Goal: Task Accomplishment & Management: Use online tool/utility

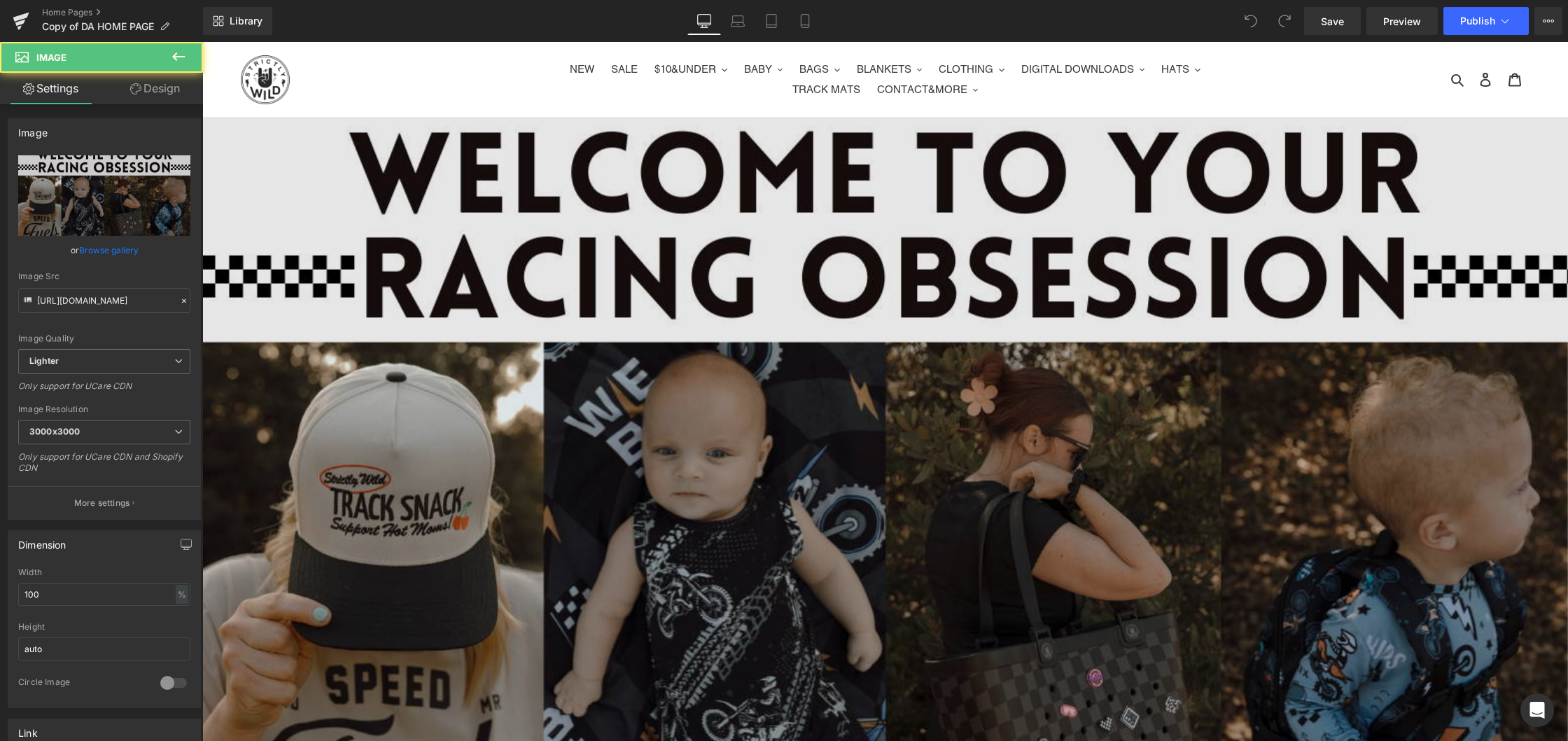
click at [685, 341] on img at bounding box center [885, 501] width 1366 height 768
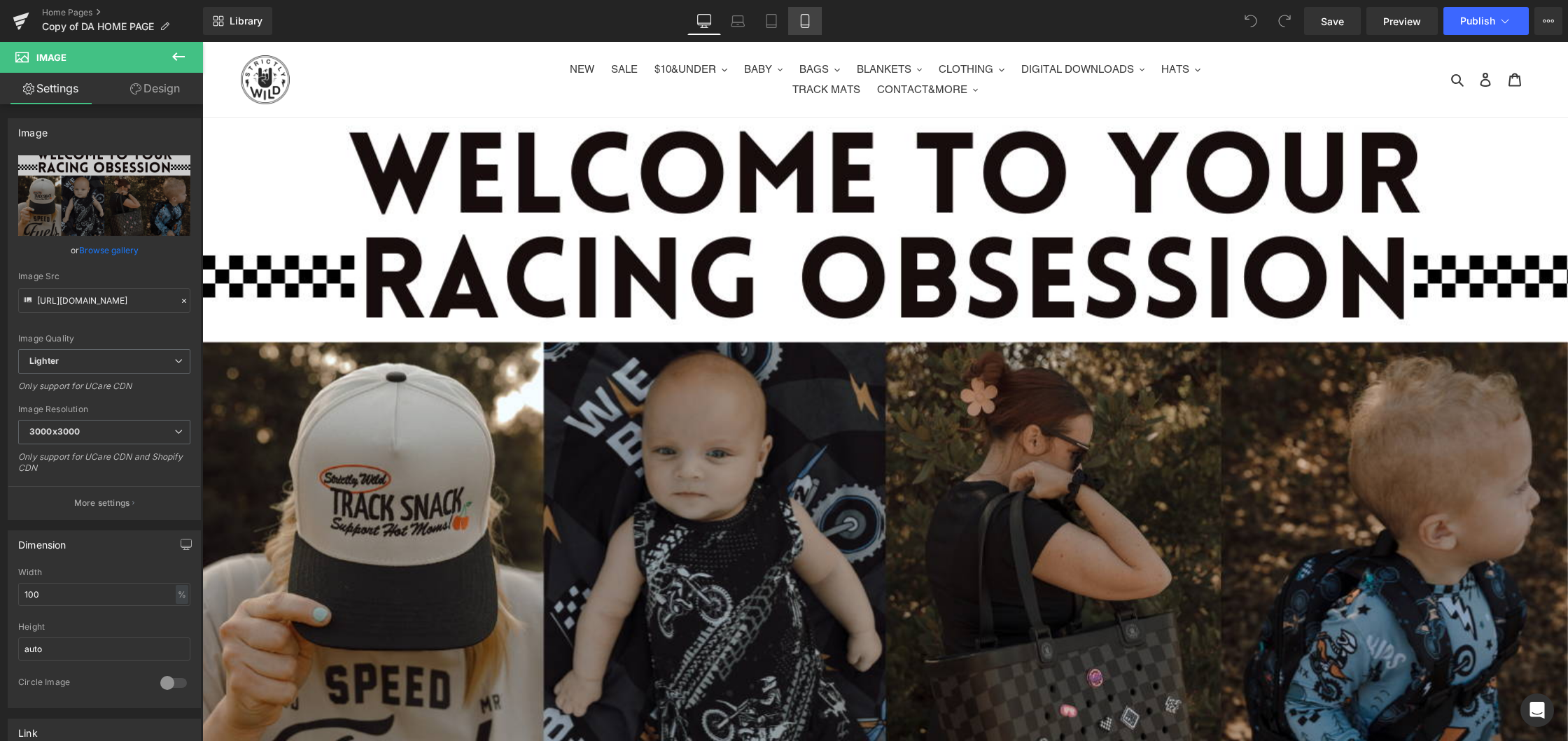
click at [818, 22] on link "Mobile" at bounding box center [805, 21] width 33 height 28
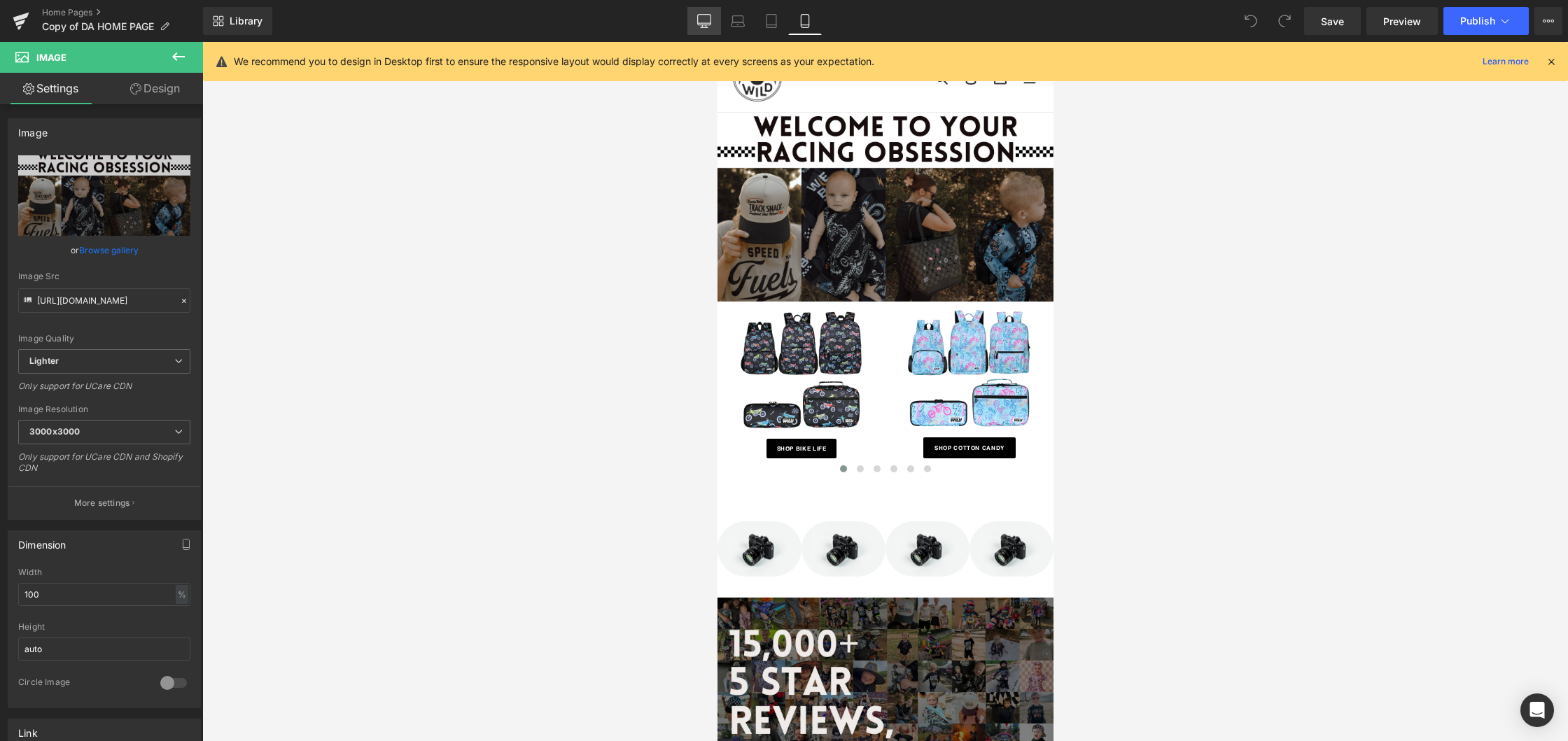
click at [708, 19] on icon at bounding box center [704, 21] width 14 height 14
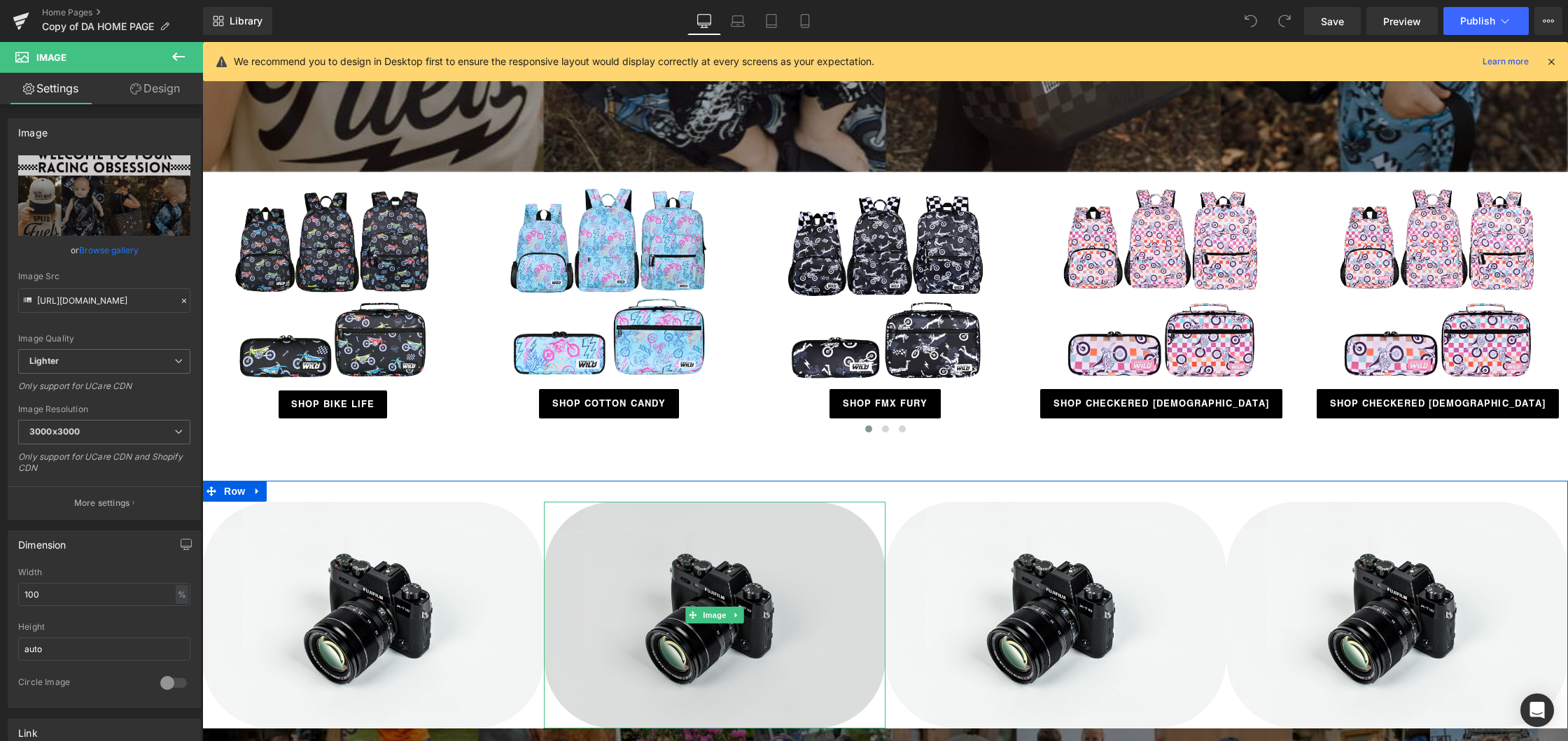
scroll to position [834, 0]
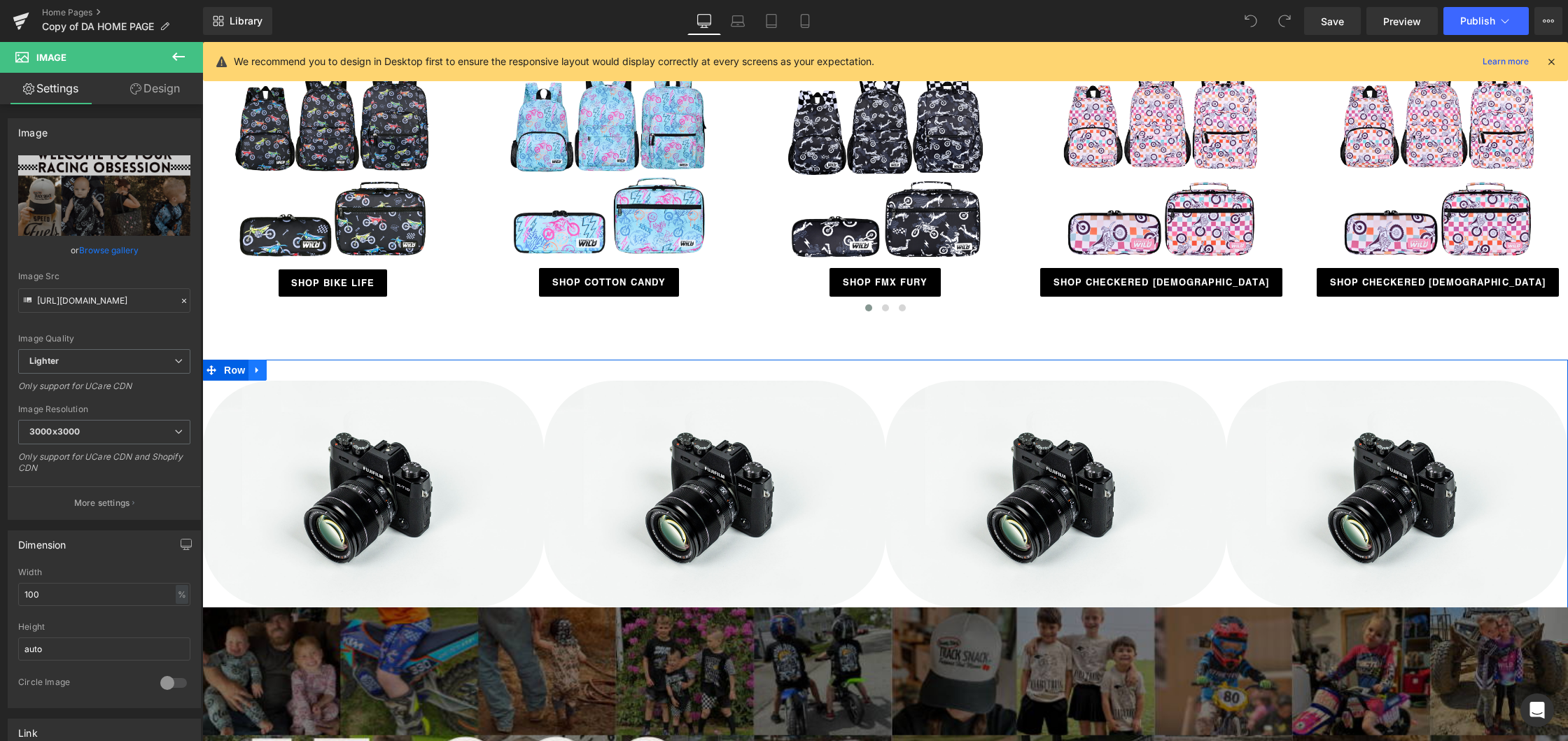
click at [258, 373] on icon at bounding box center [257, 370] width 10 height 10
click at [297, 372] on icon at bounding box center [294, 370] width 10 height 10
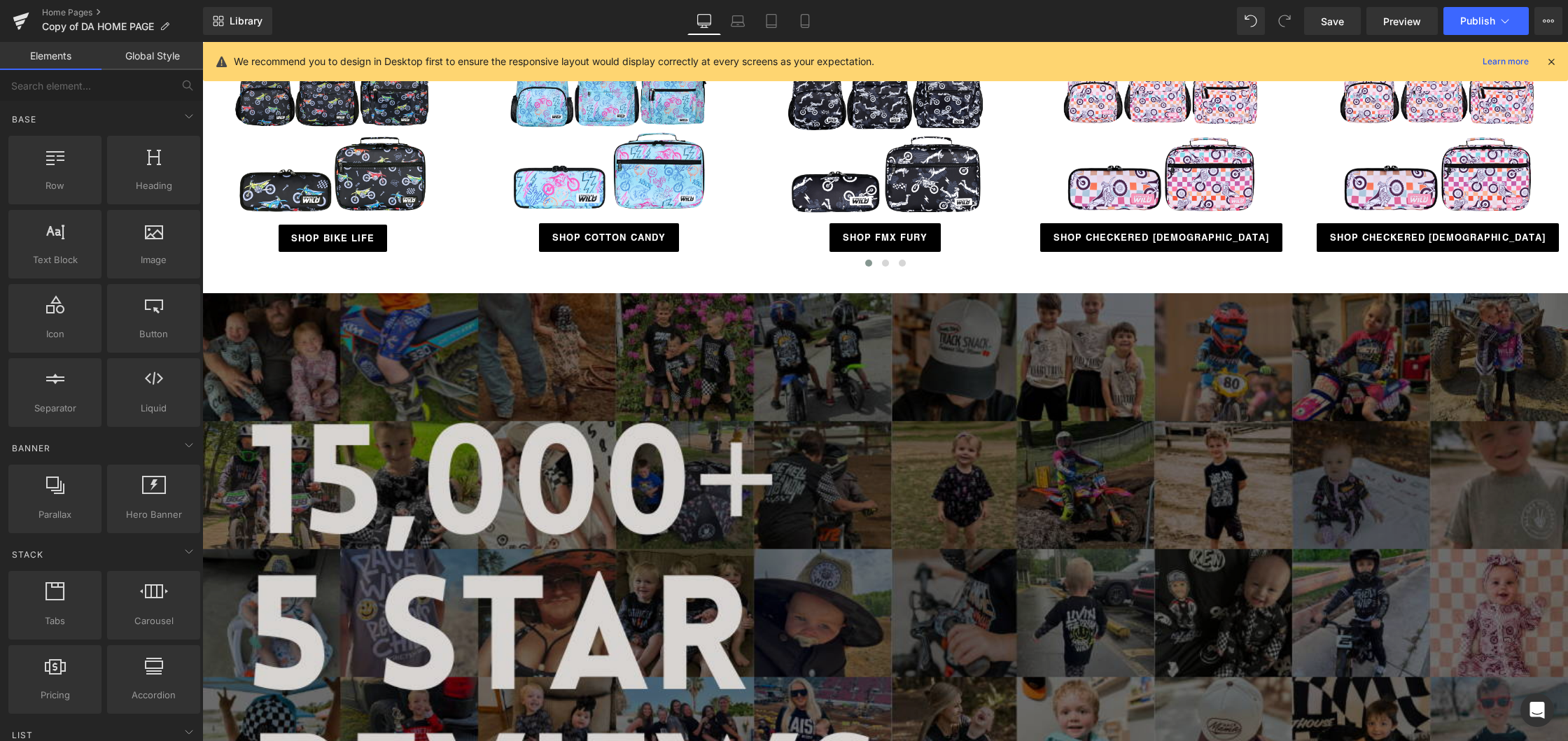
scroll to position [700, 0]
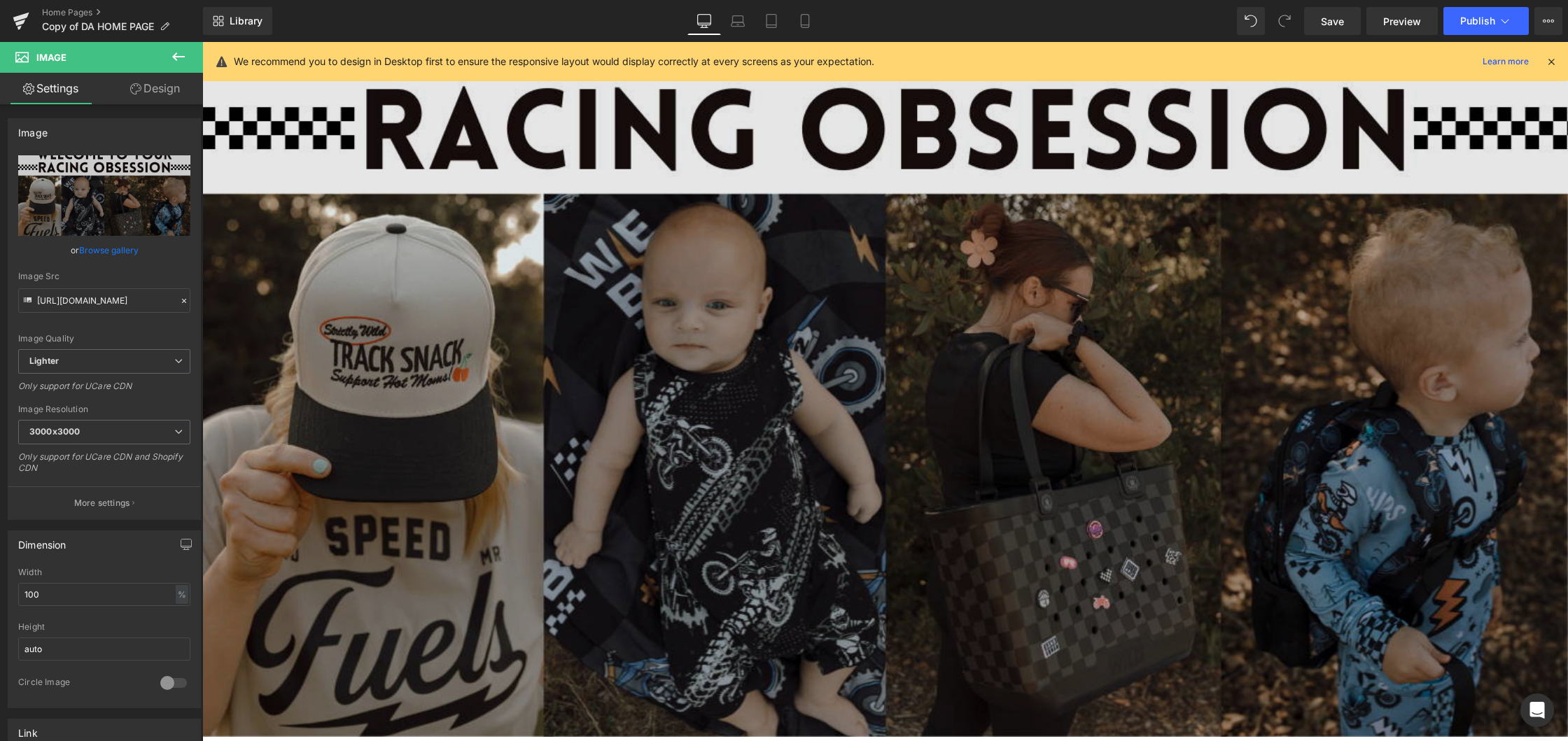
scroll to position [108, 0]
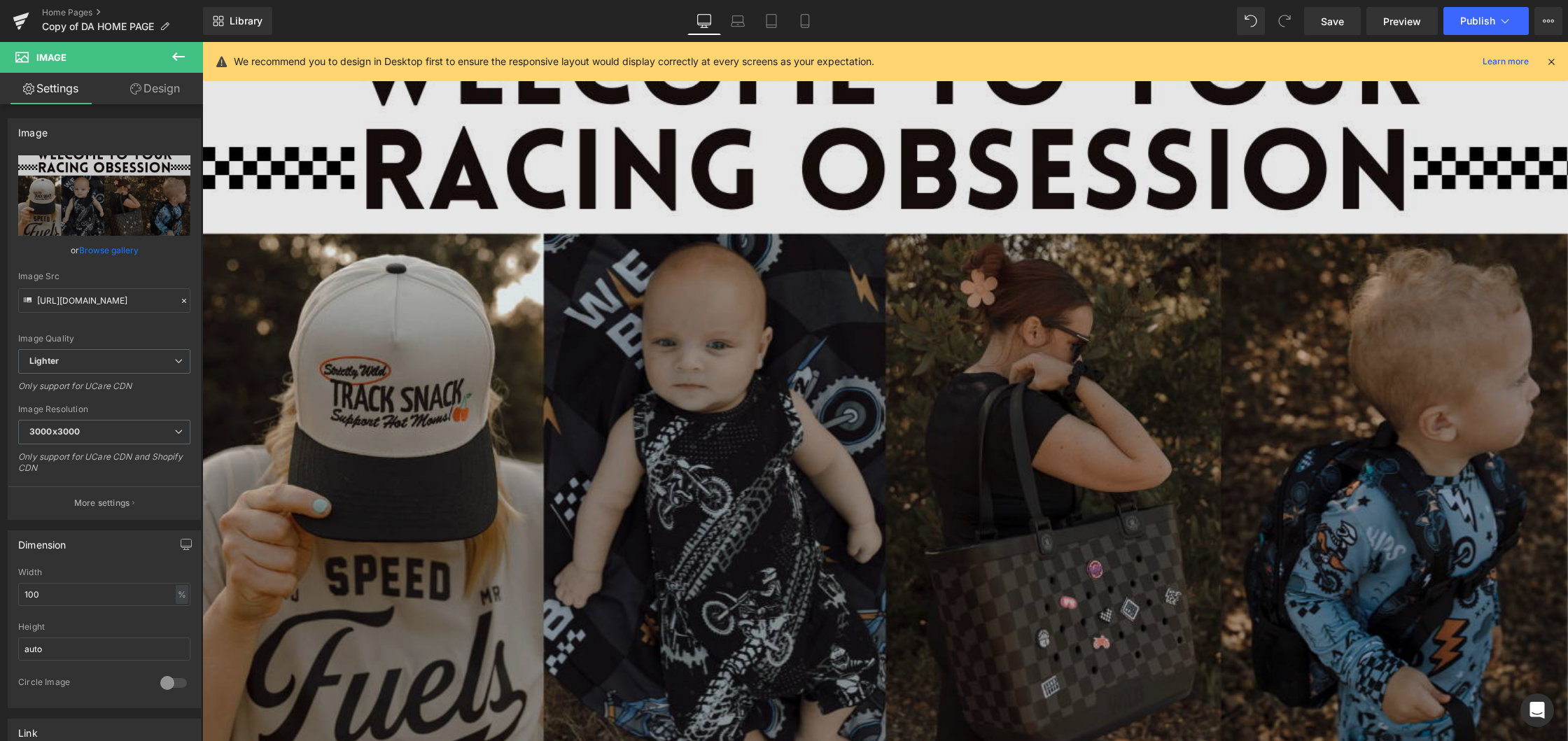
click at [1024, 250] on img at bounding box center [885, 392] width 1366 height 768
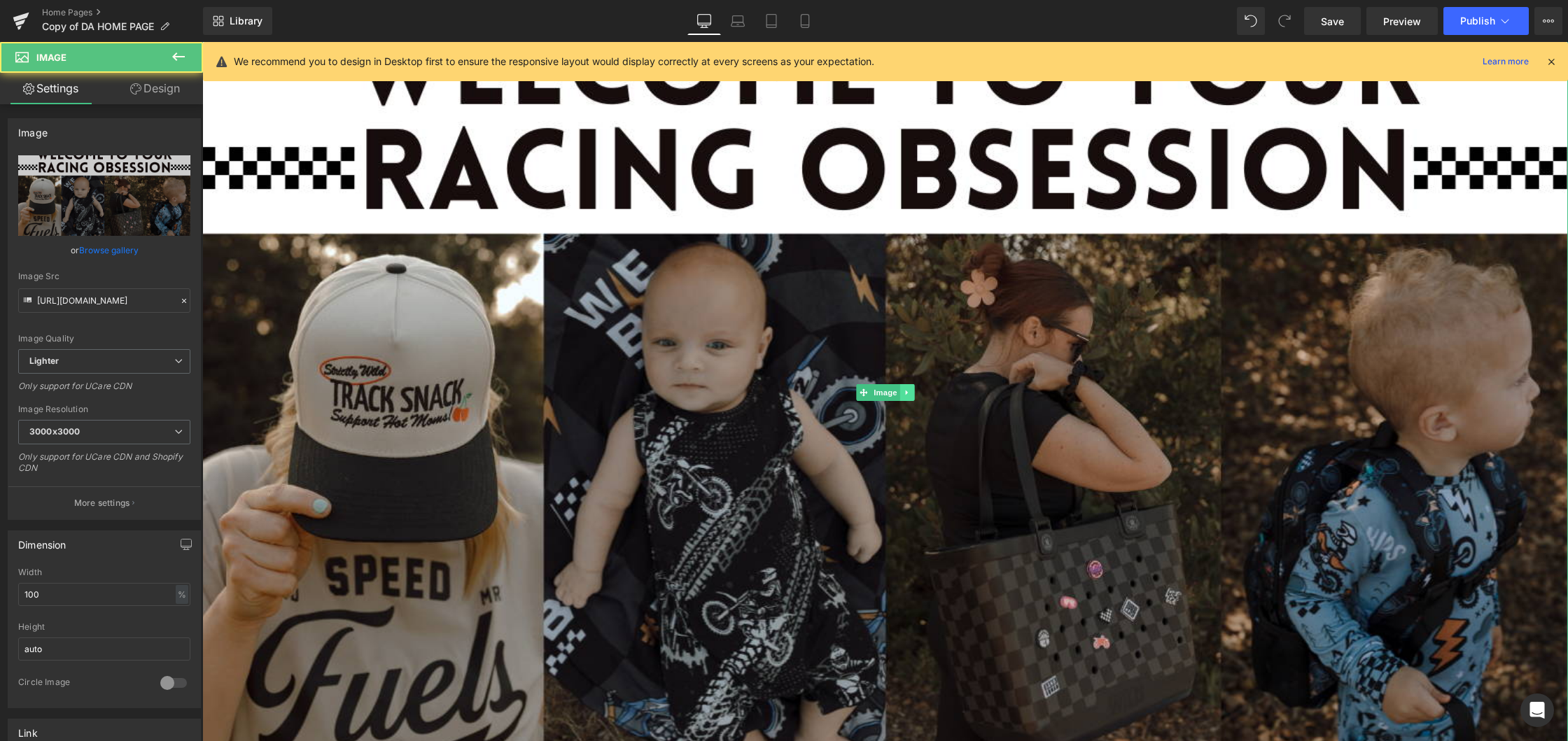
click at [911, 388] on link at bounding box center [907, 392] width 14 height 17
click at [903, 392] on icon at bounding box center [900, 393] width 8 height 8
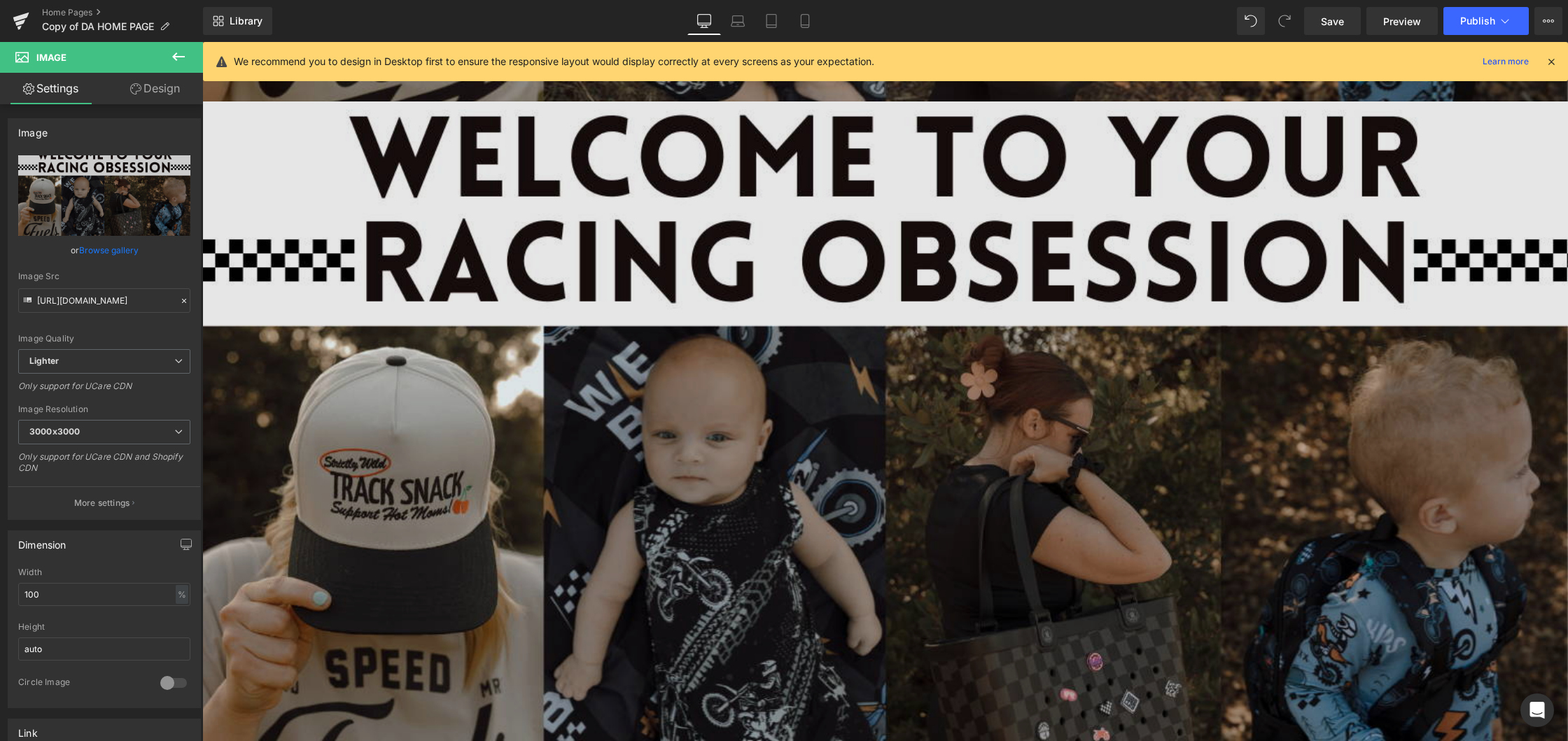
scroll to position [770, 0]
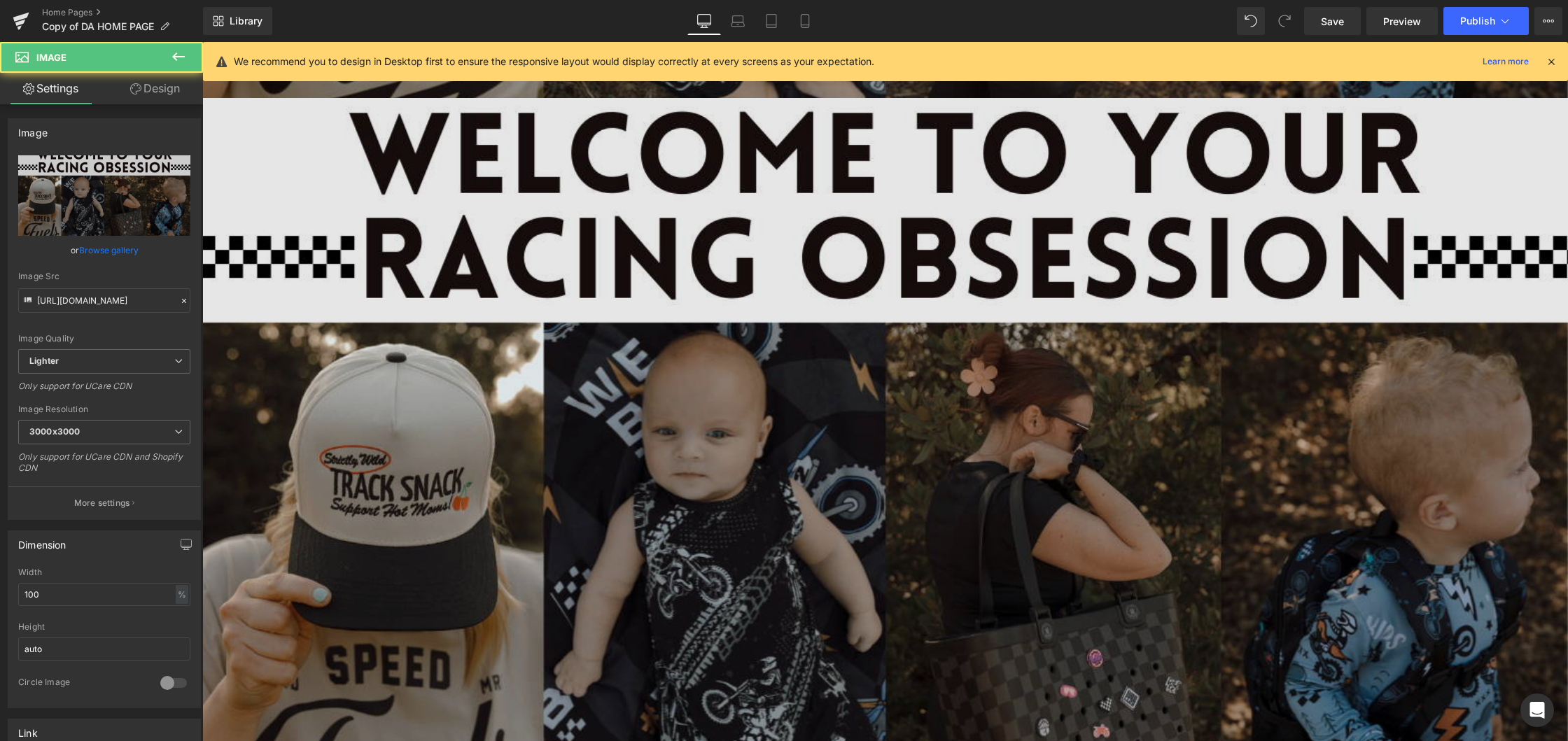
click at [661, 368] on img at bounding box center [885, 482] width 1366 height 768
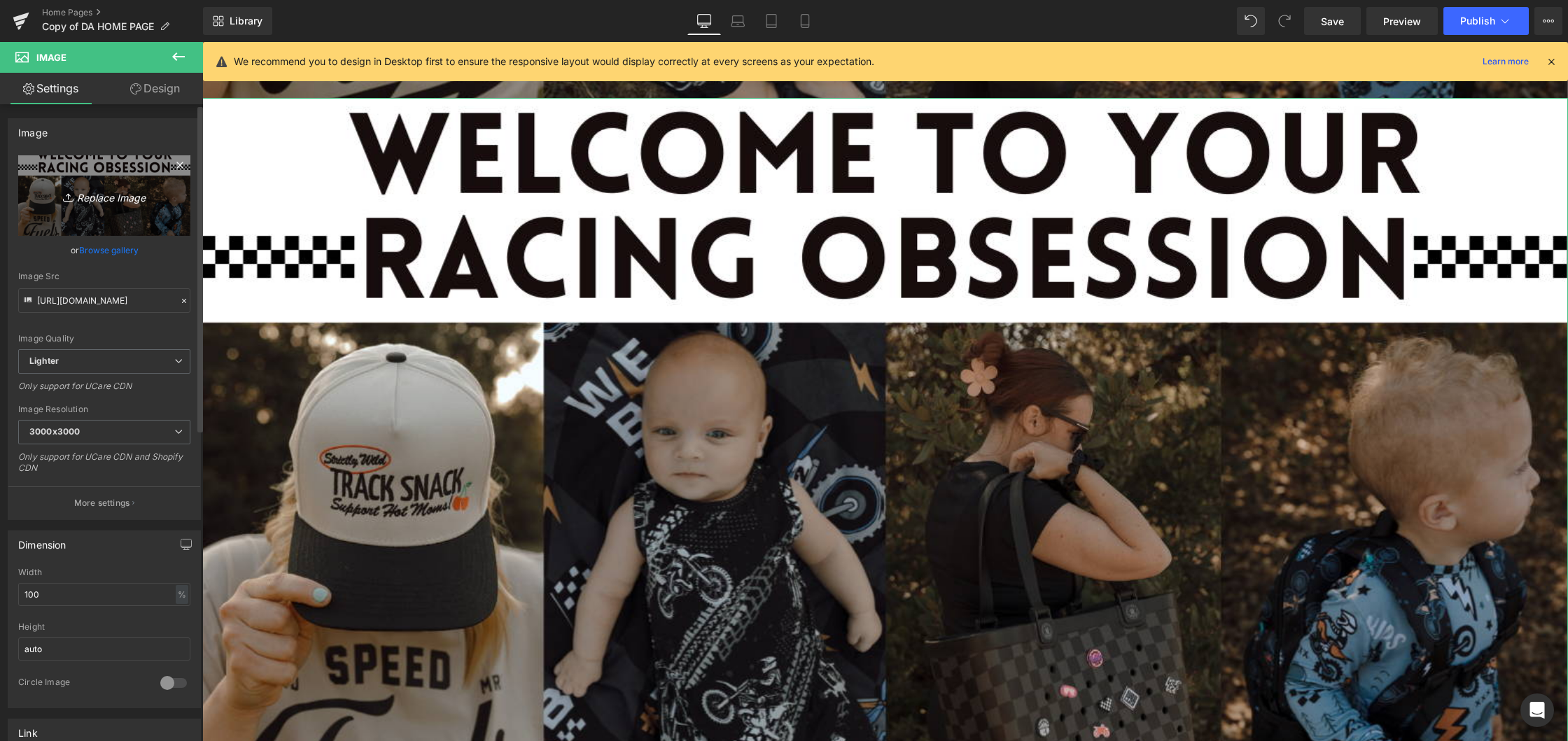
click at [103, 199] on icon "Replace Image" at bounding box center [104, 196] width 112 height 18
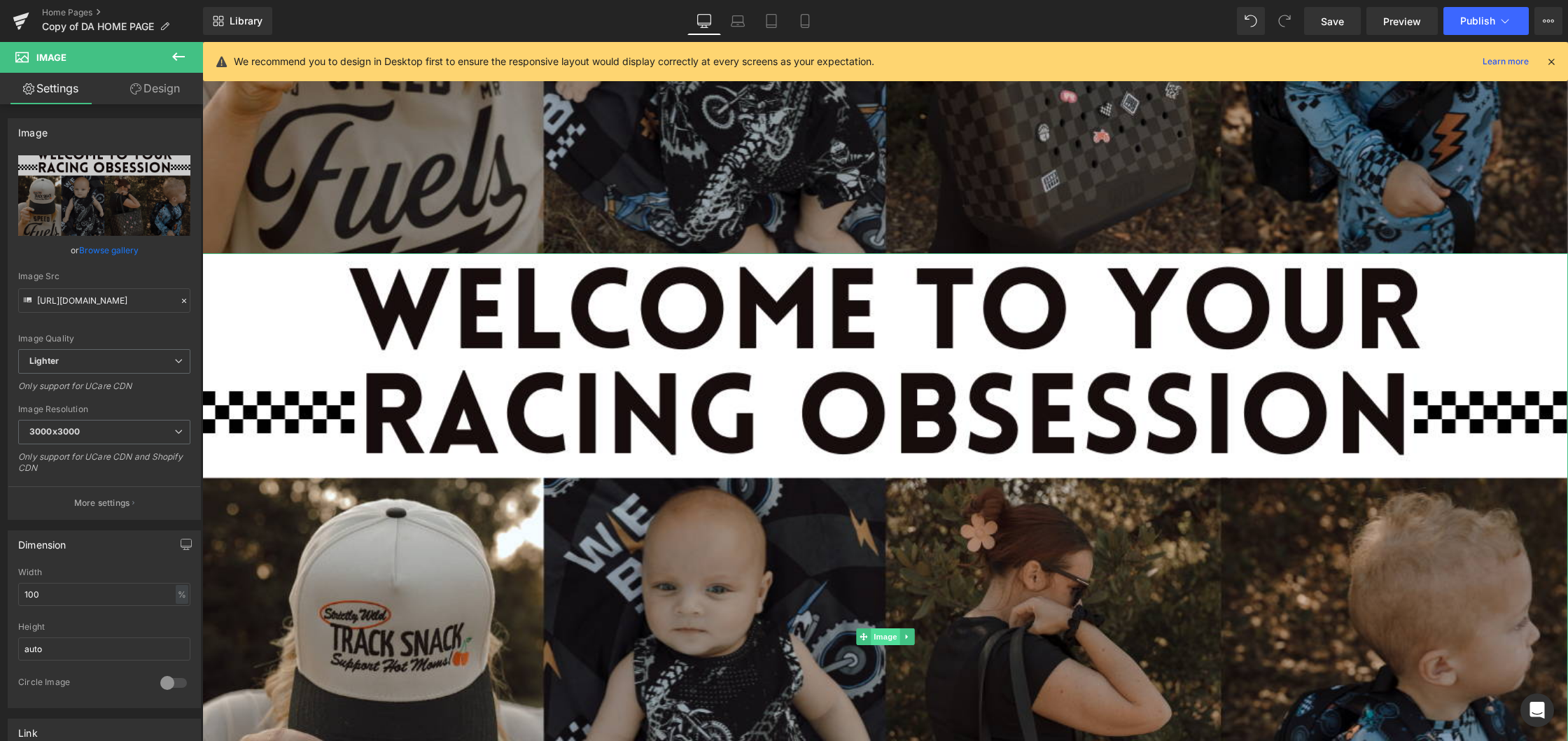
click at [882, 635] on span "Image" at bounding box center [885, 637] width 29 height 17
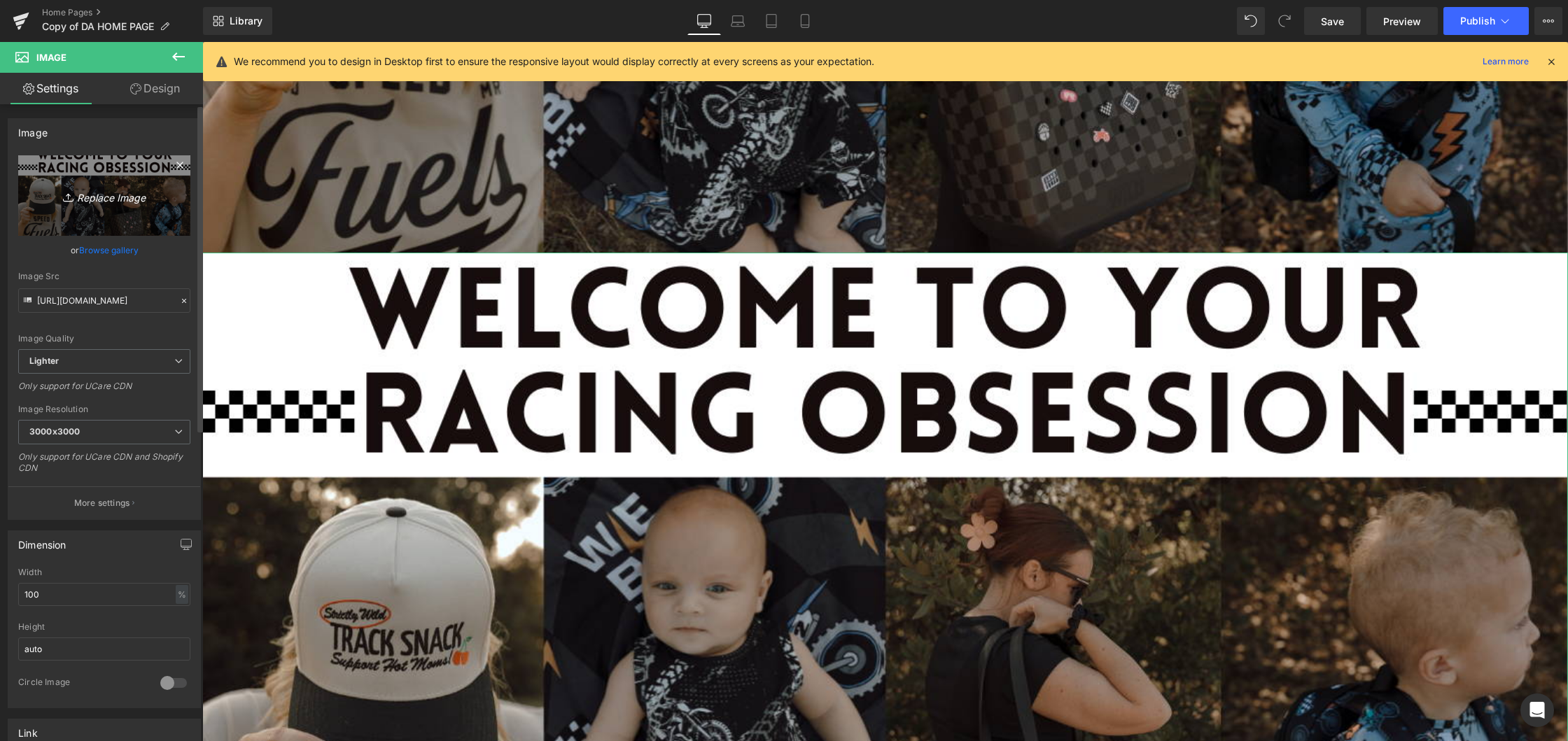
click at [96, 201] on icon "Replace Image" at bounding box center [104, 196] width 112 height 18
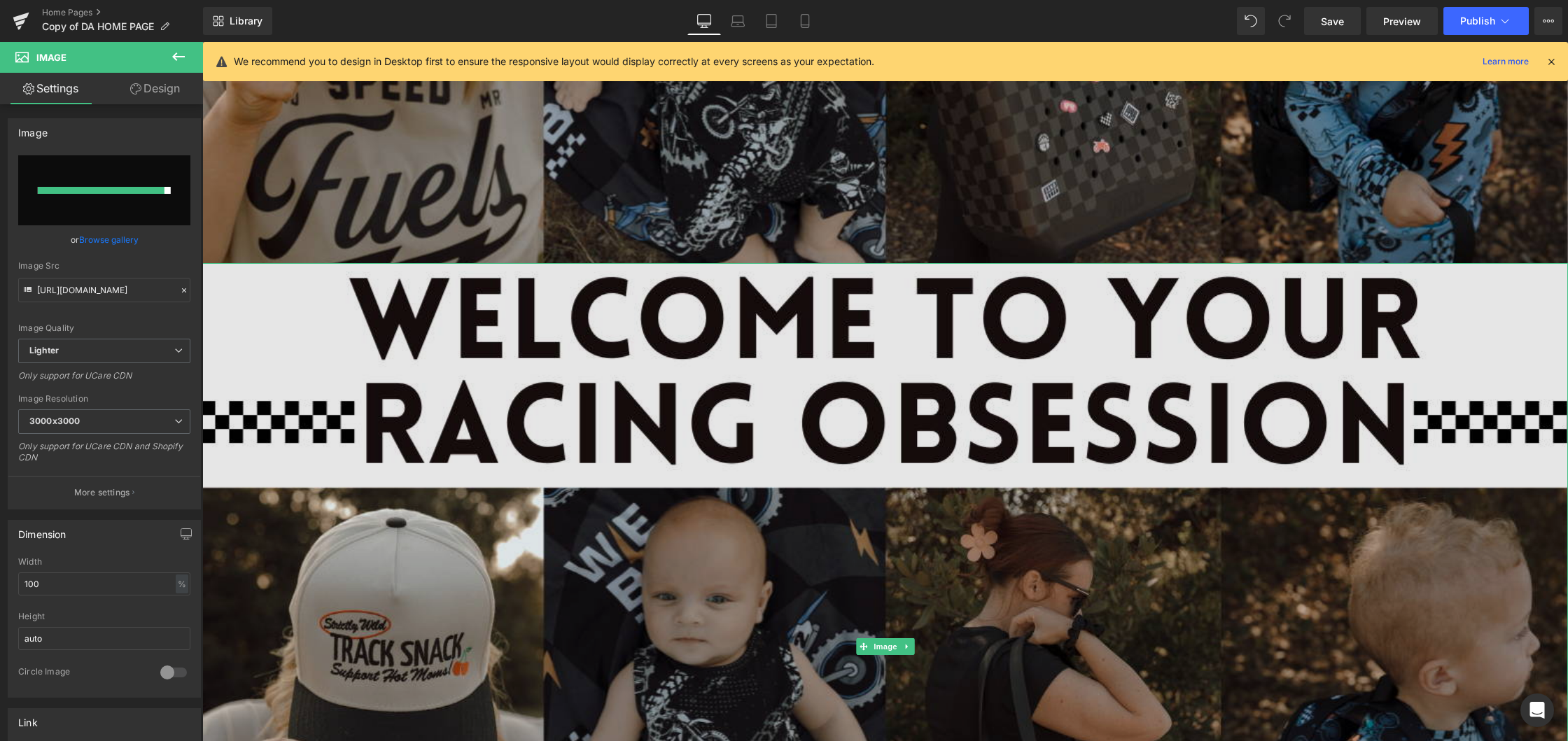
scroll to position [0, 0]
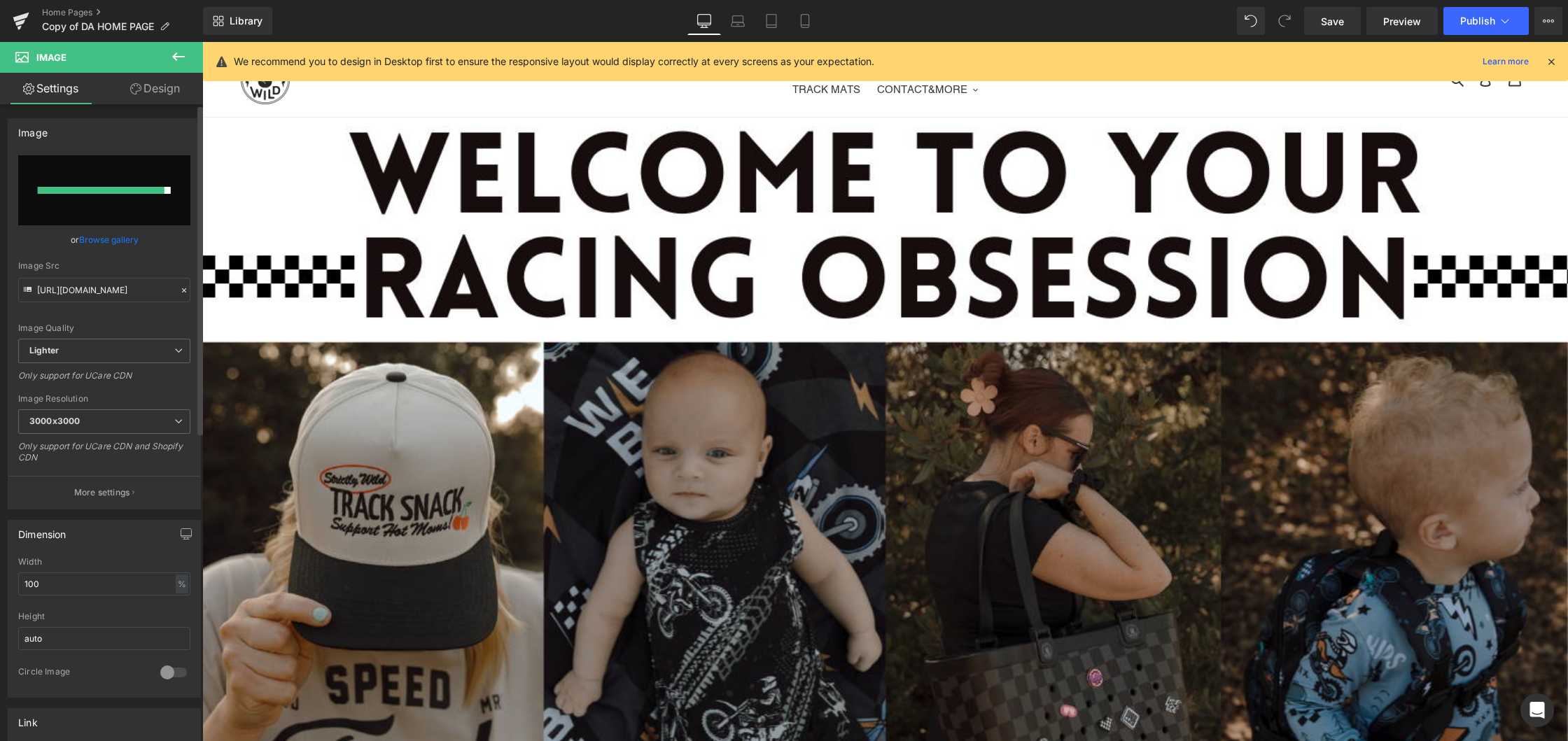
click at [127, 184] on input "file" at bounding box center [104, 190] width 172 height 70
type input "C:\fakepath\Home Page Website.png"
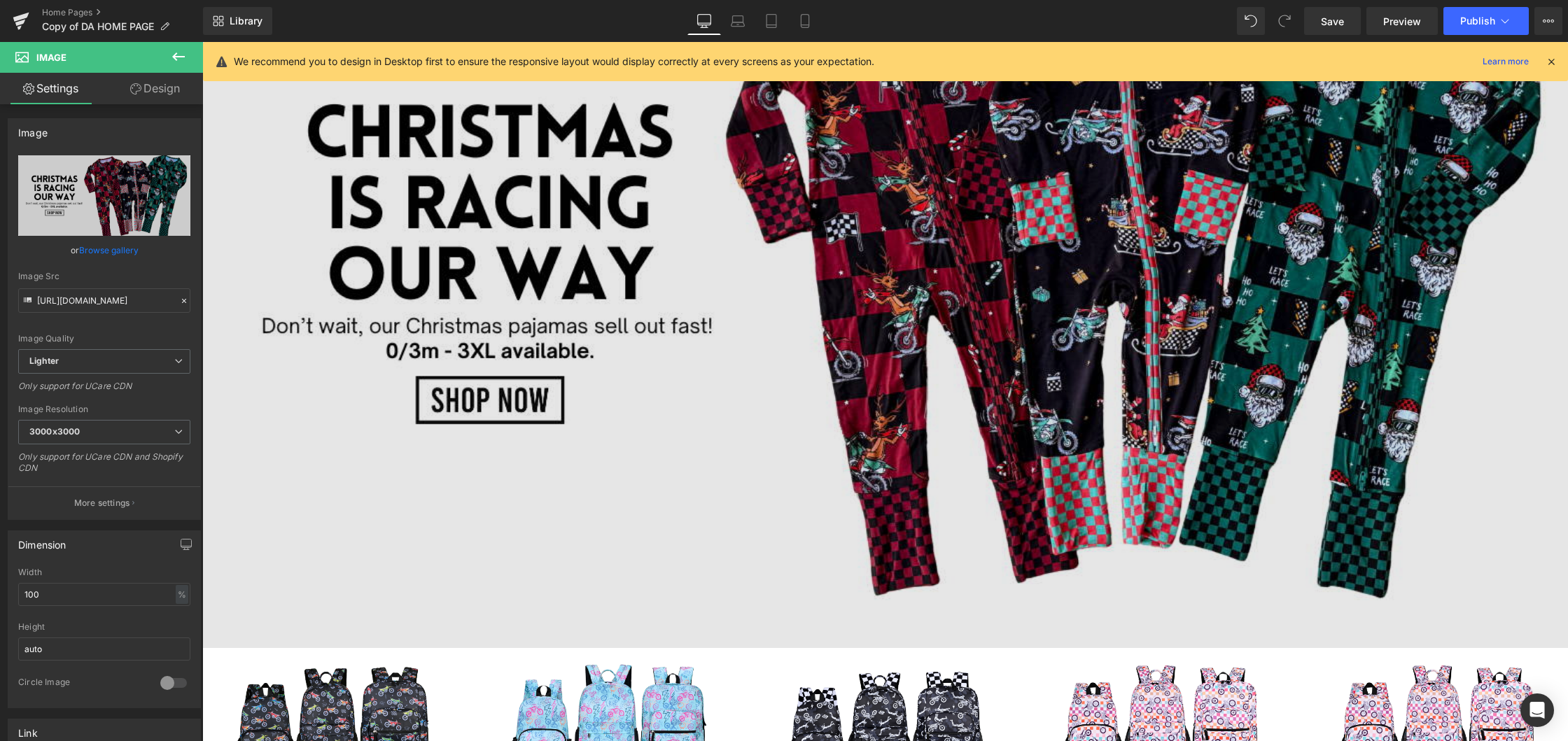
scroll to position [983, 0]
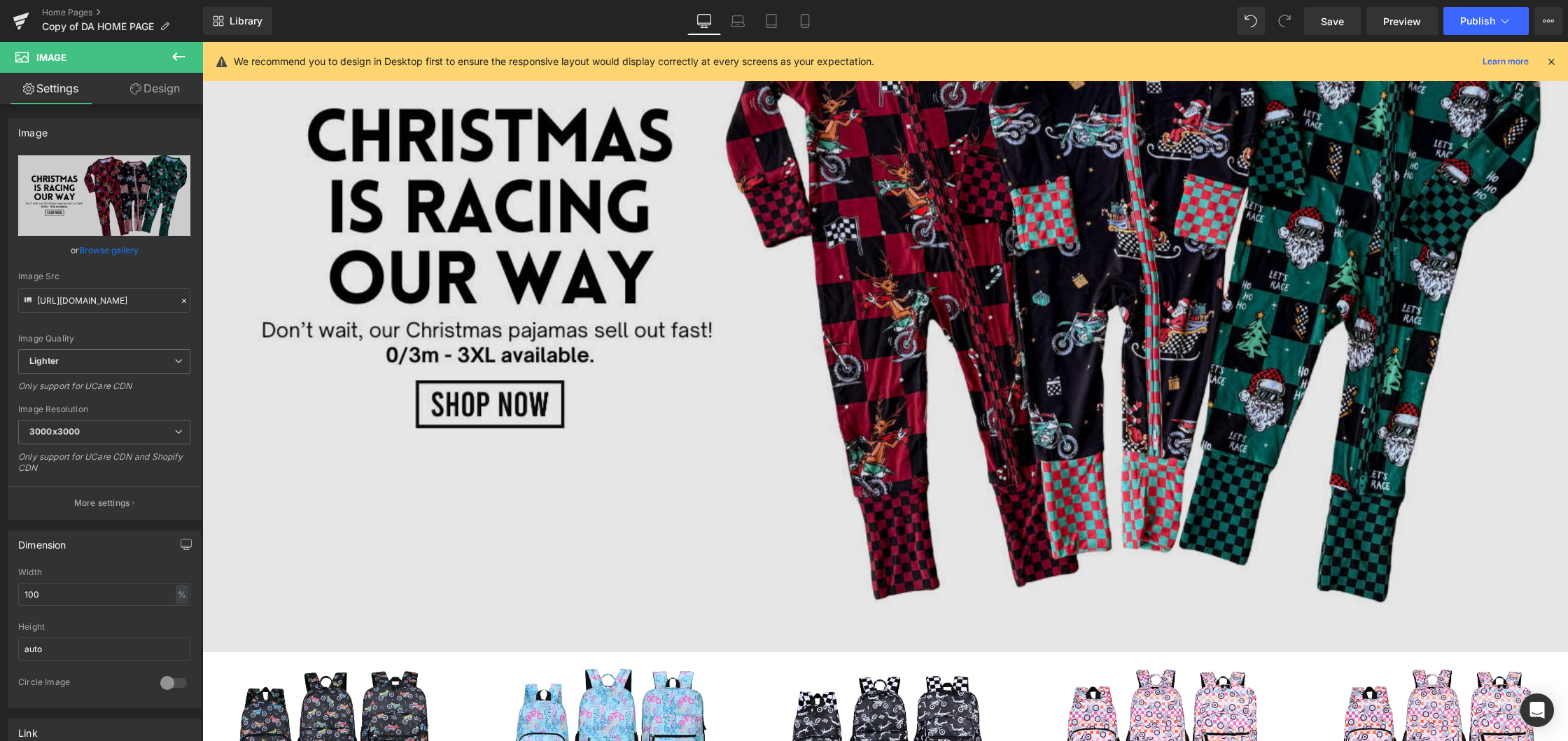
click at [790, 356] on img at bounding box center [885, 268] width 1366 height 768
click at [560, 363] on img at bounding box center [885, 268] width 1366 height 768
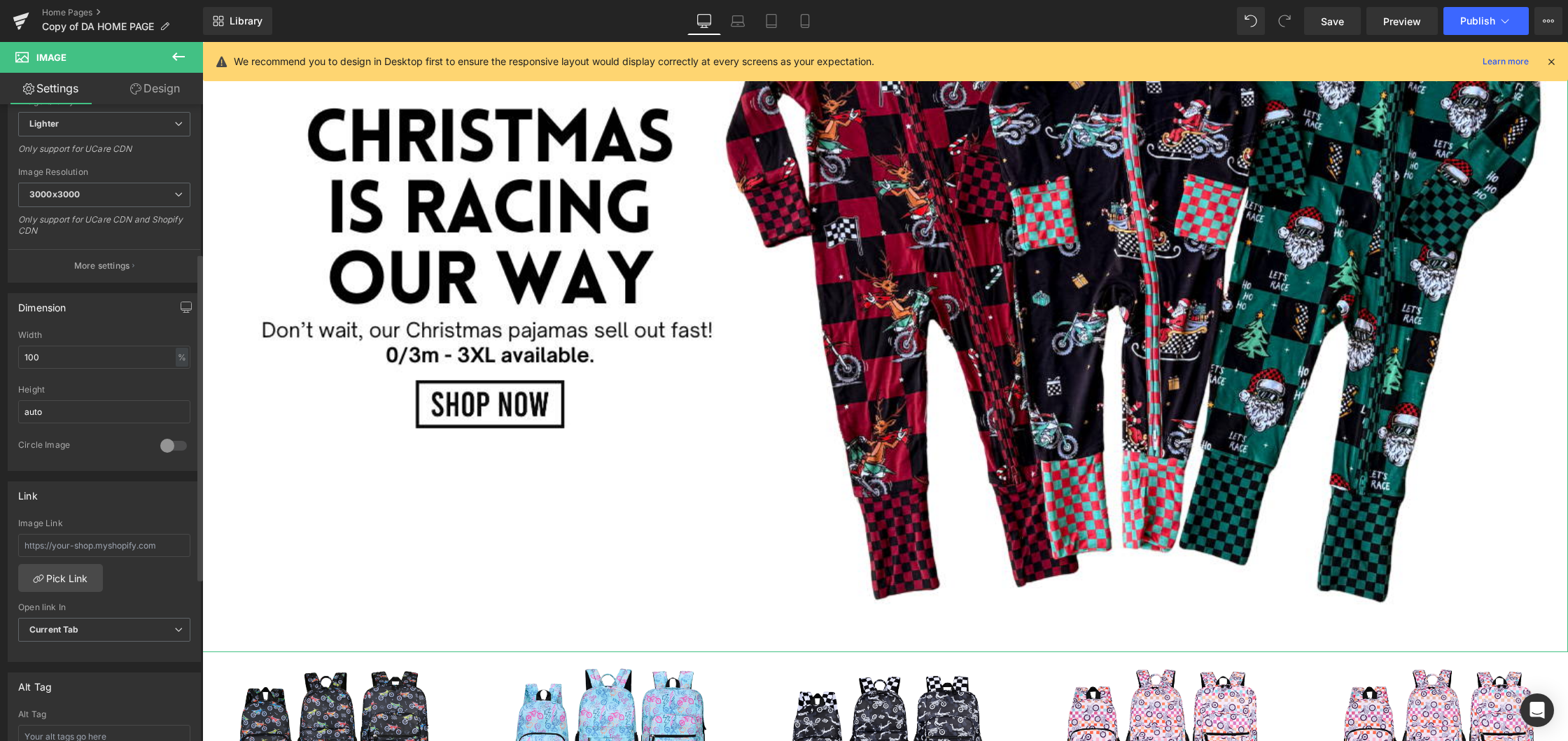
scroll to position [289, 0]
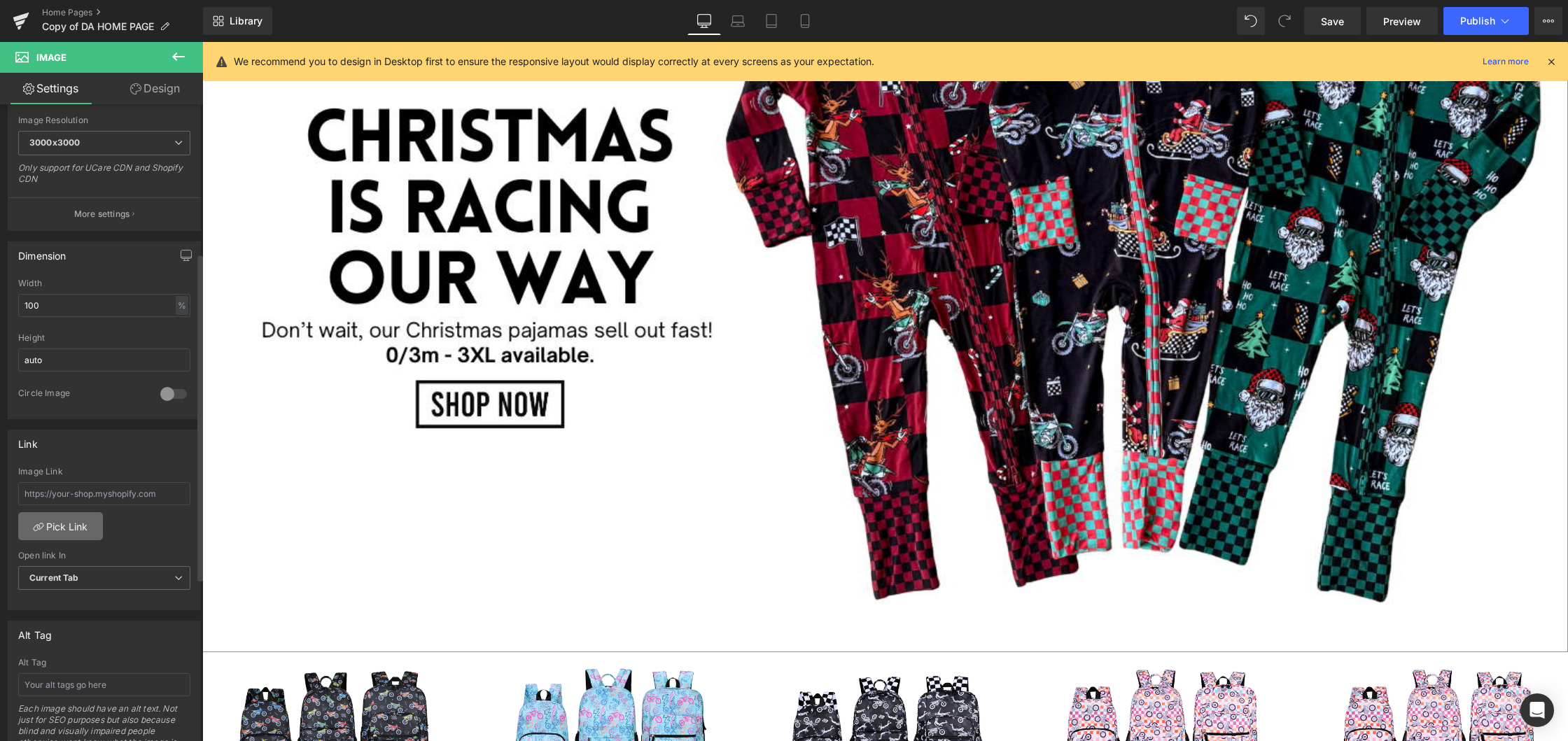
click at [76, 525] on link "Pick Link" at bounding box center [60, 526] width 84 height 28
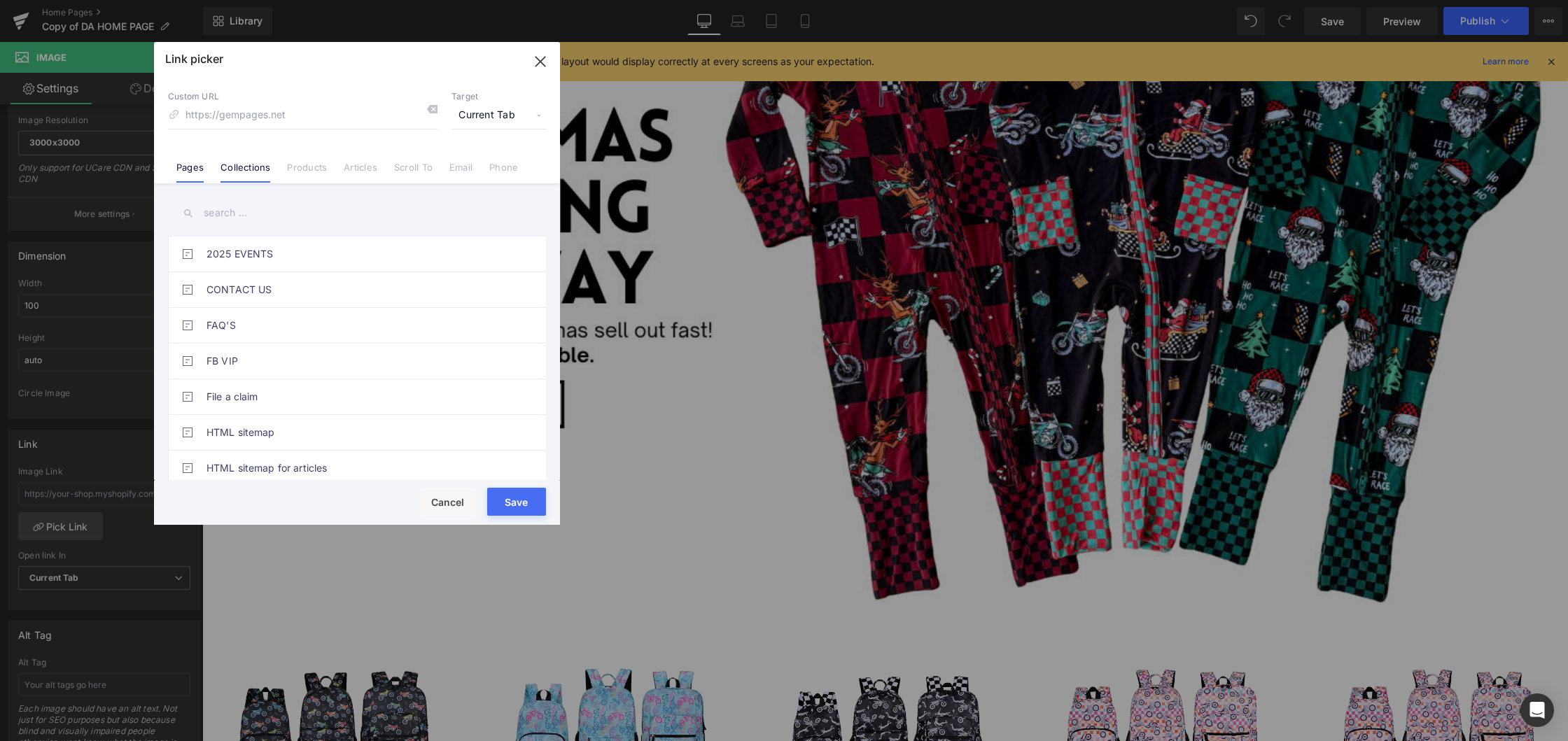
click at [258, 162] on link "Collections" at bounding box center [245, 172] width 49 height 21
click at [228, 214] on input "text" at bounding box center [357, 213] width 378 height 32
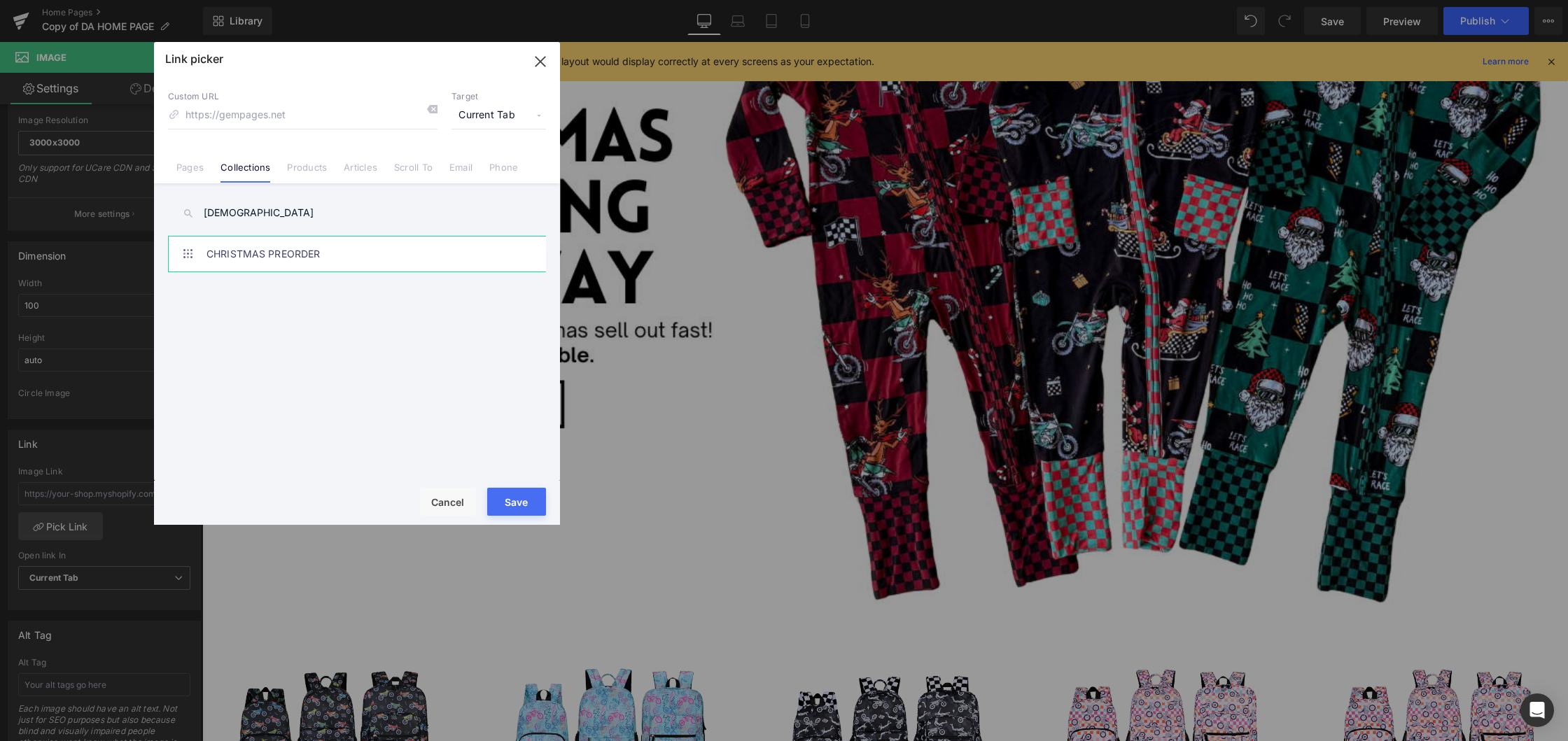
type input "[DEMOGRAPHIC_DATA]"
click at [232, 247] on link "CHRISTMAS PREORDER" at bounding box center [360, 254] width 308 height 35
click at [525, 501] on button "Save" at bounding box center [517, 501] width 59 height 28
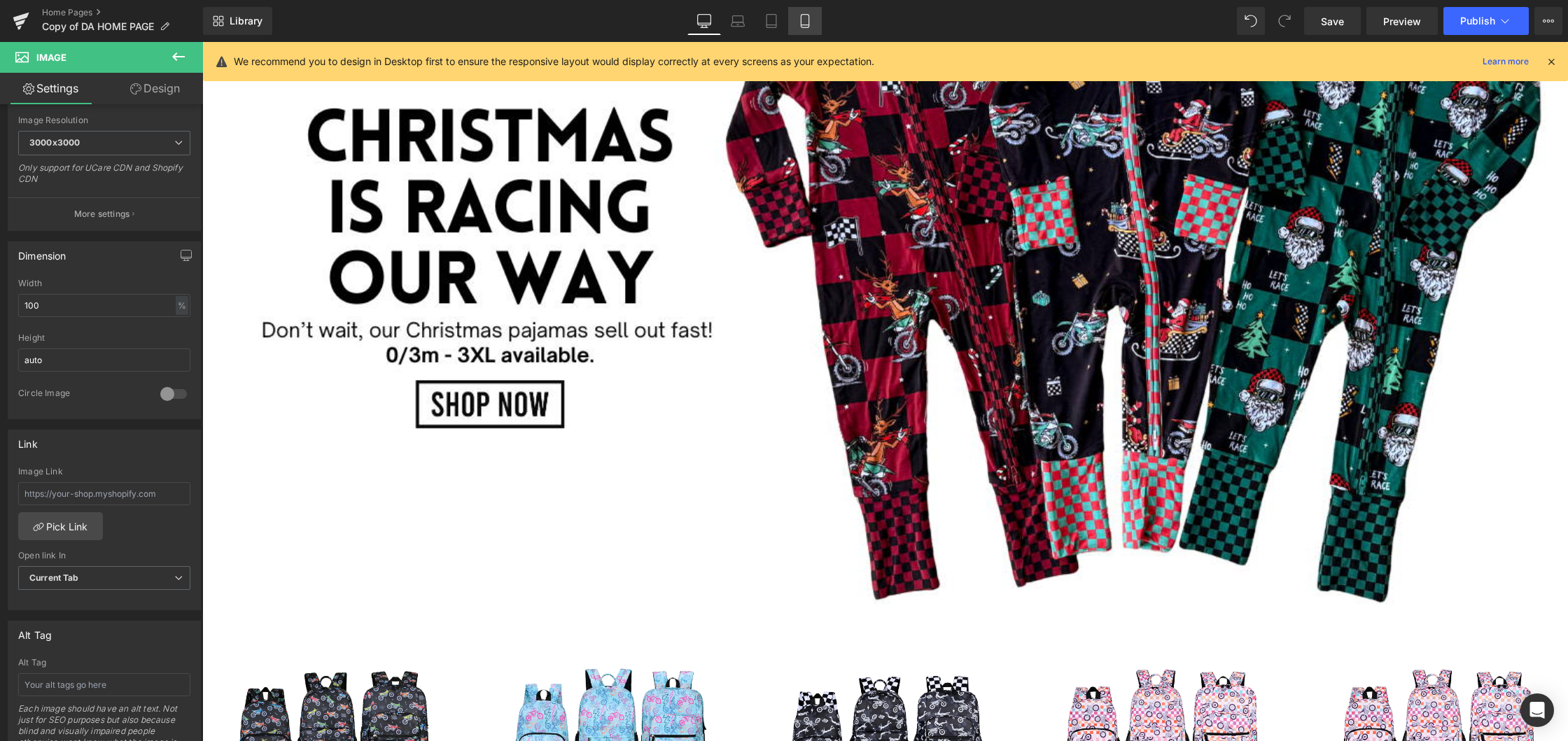
click at [802, 18] on icon at bounding box center [805, 21] width 8 height 14
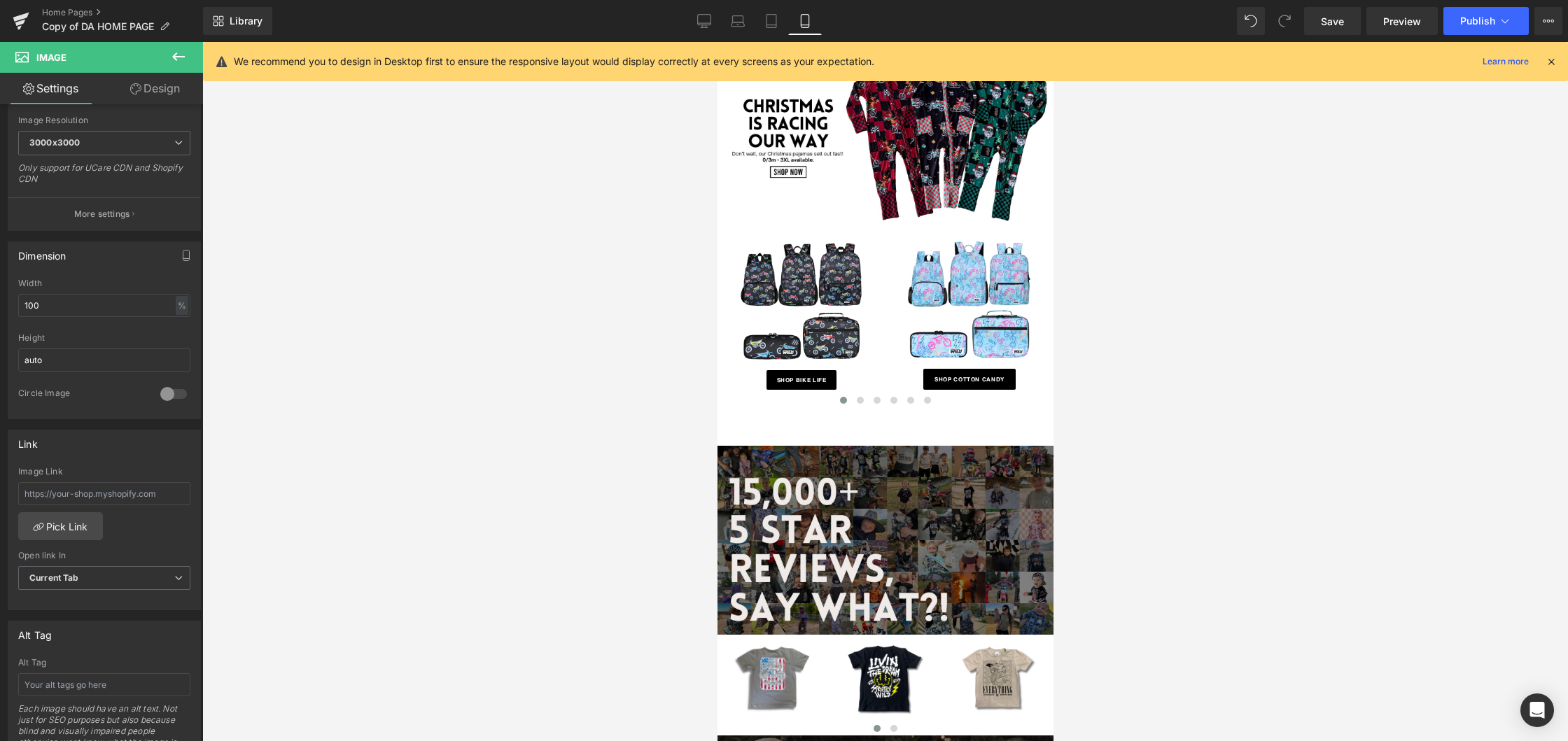
scroll to position [419, 0]
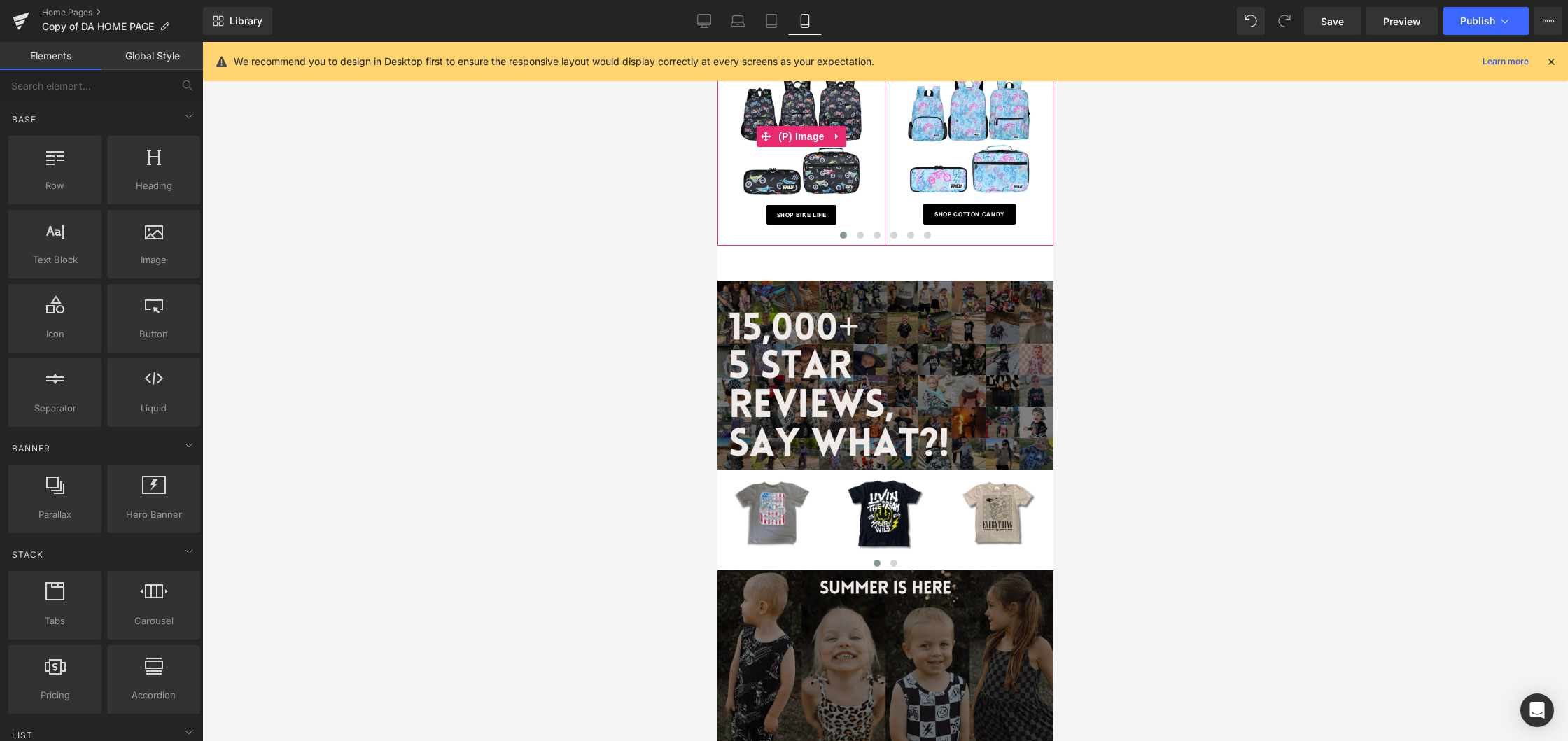
click at [858, 158] on img at bounding box center [801, 136] width 123 height 123
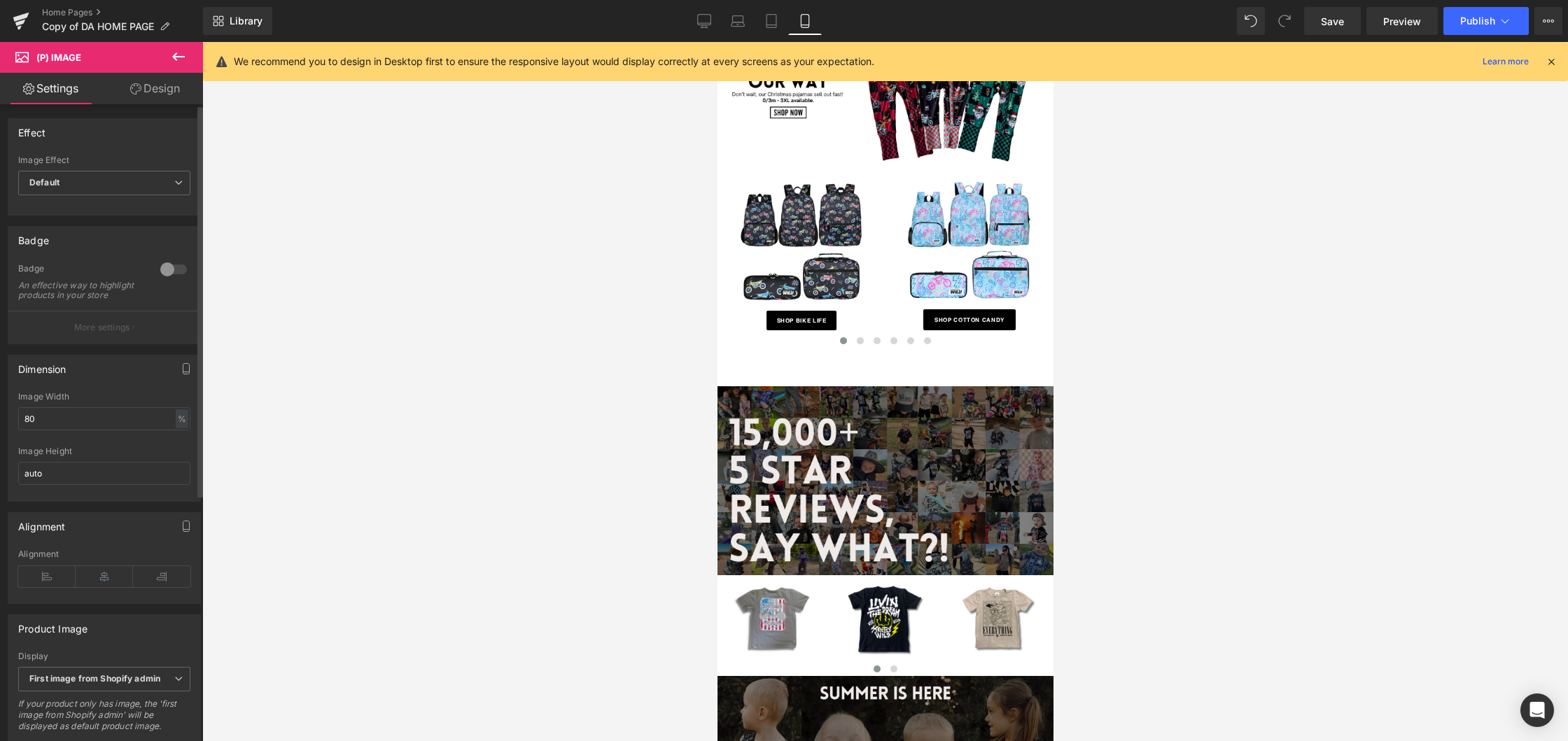
scroll to position [309, 0]
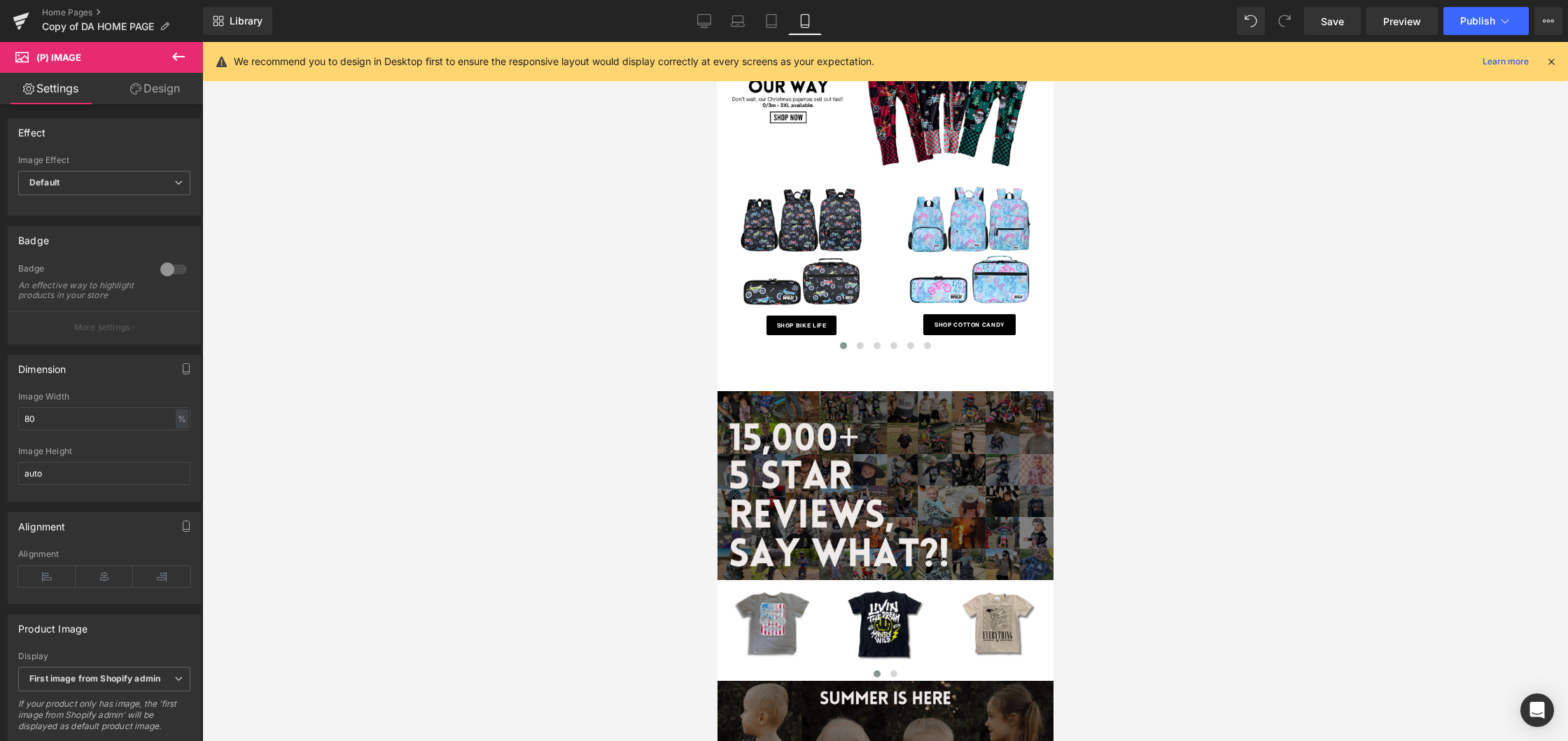
click at [154, 88] on link "Design" at bounding box center [155, 88] width 102 height 32
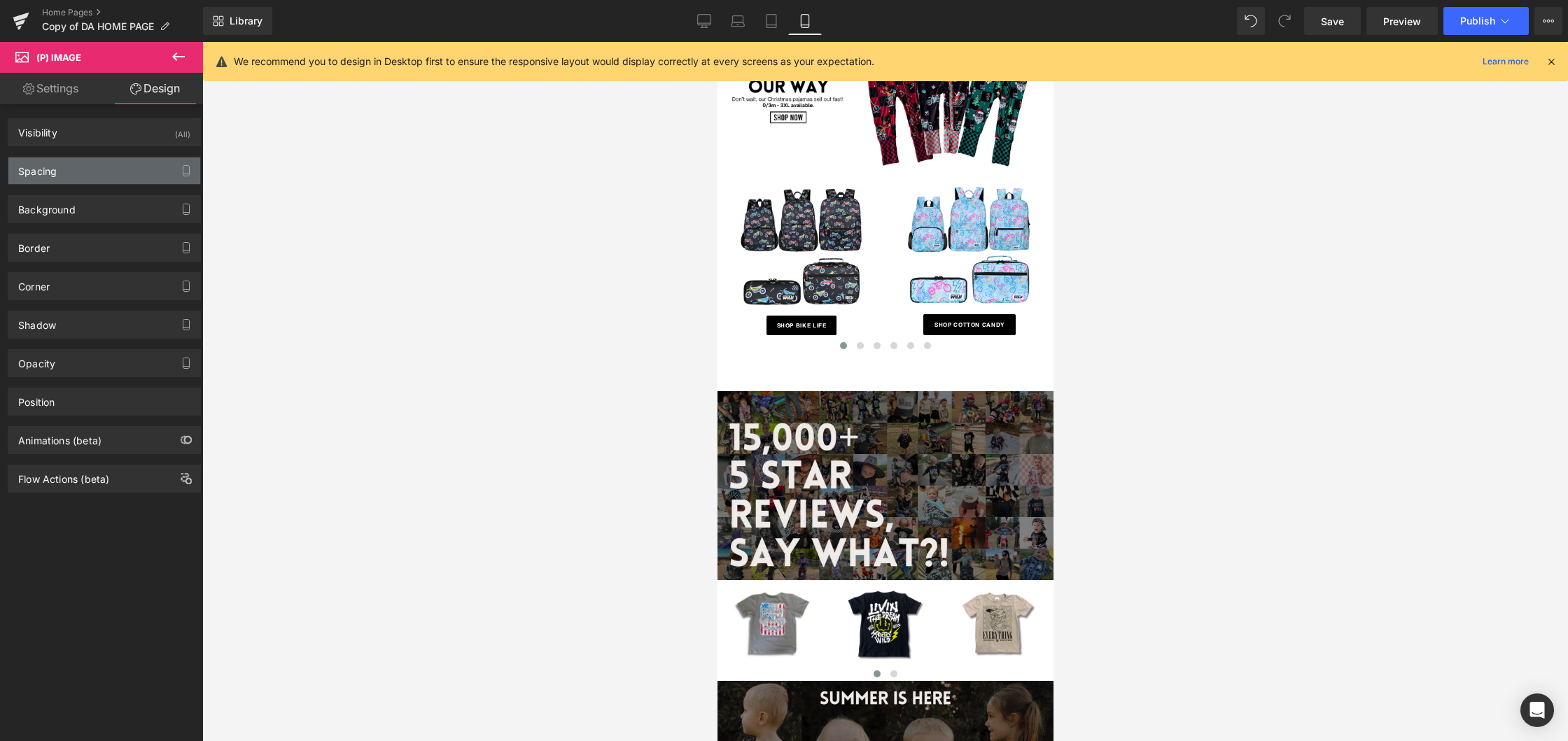
click at [102, 179] on div "Spacing" at bounding box center [104, 170] width 192 height 26
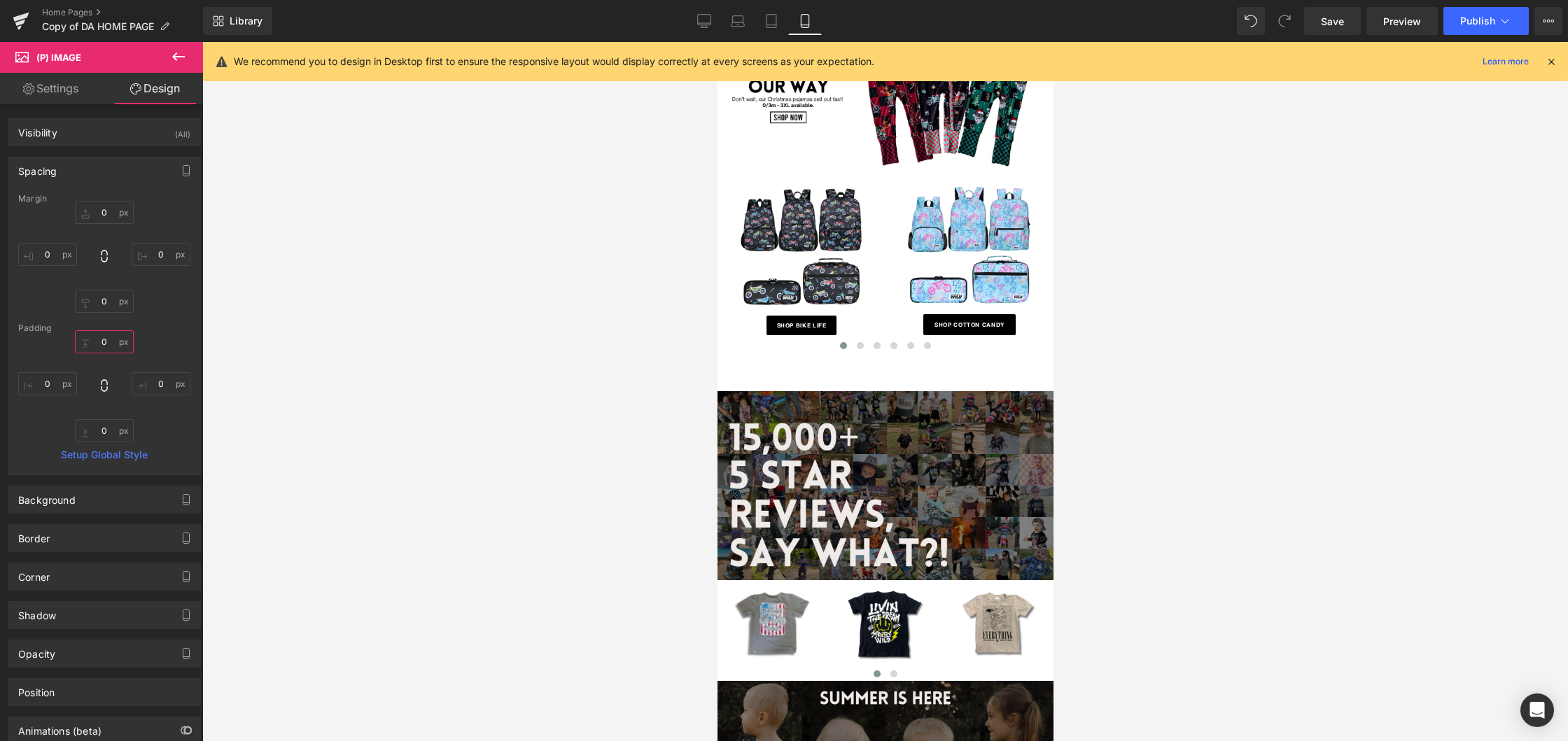
click at [102, 345] on input "0" at bounding box center [104, 341] width 59 height 23
type input "-30"
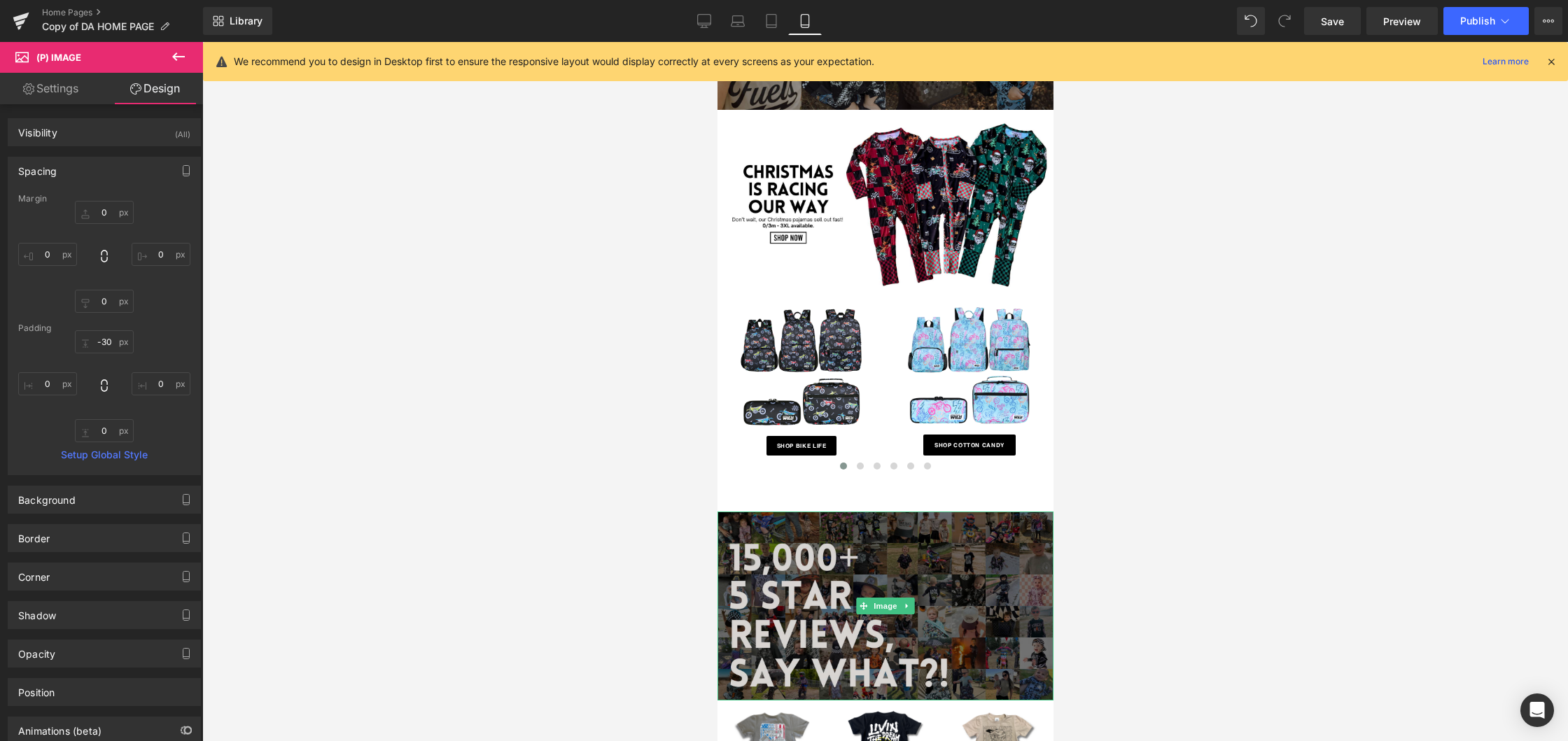
click at [886, 589] on img at bounding box center [884, 606] width 336 height 189
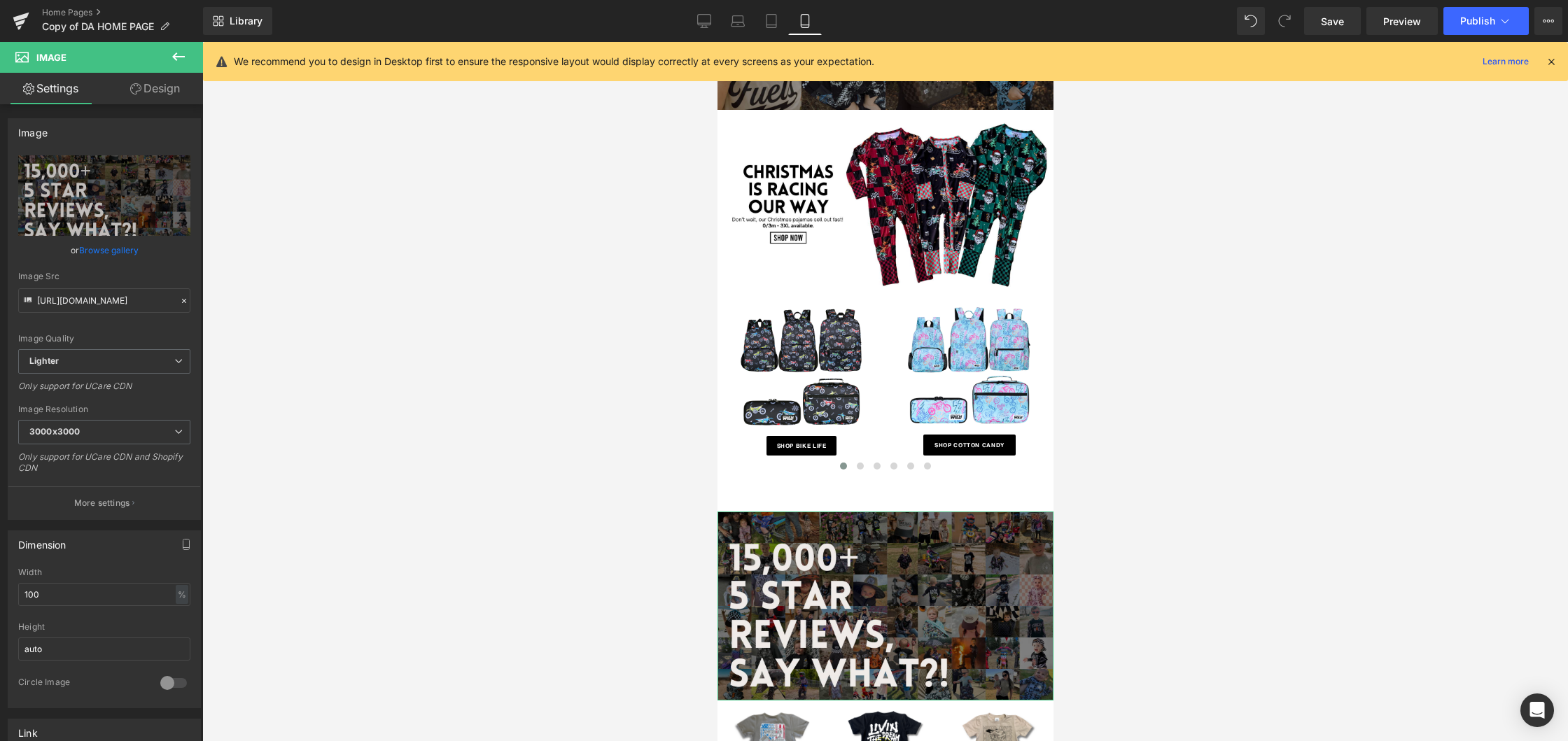
click at [147, 93] on link "Design" at bounding box center [155, 88] width 102 height 32
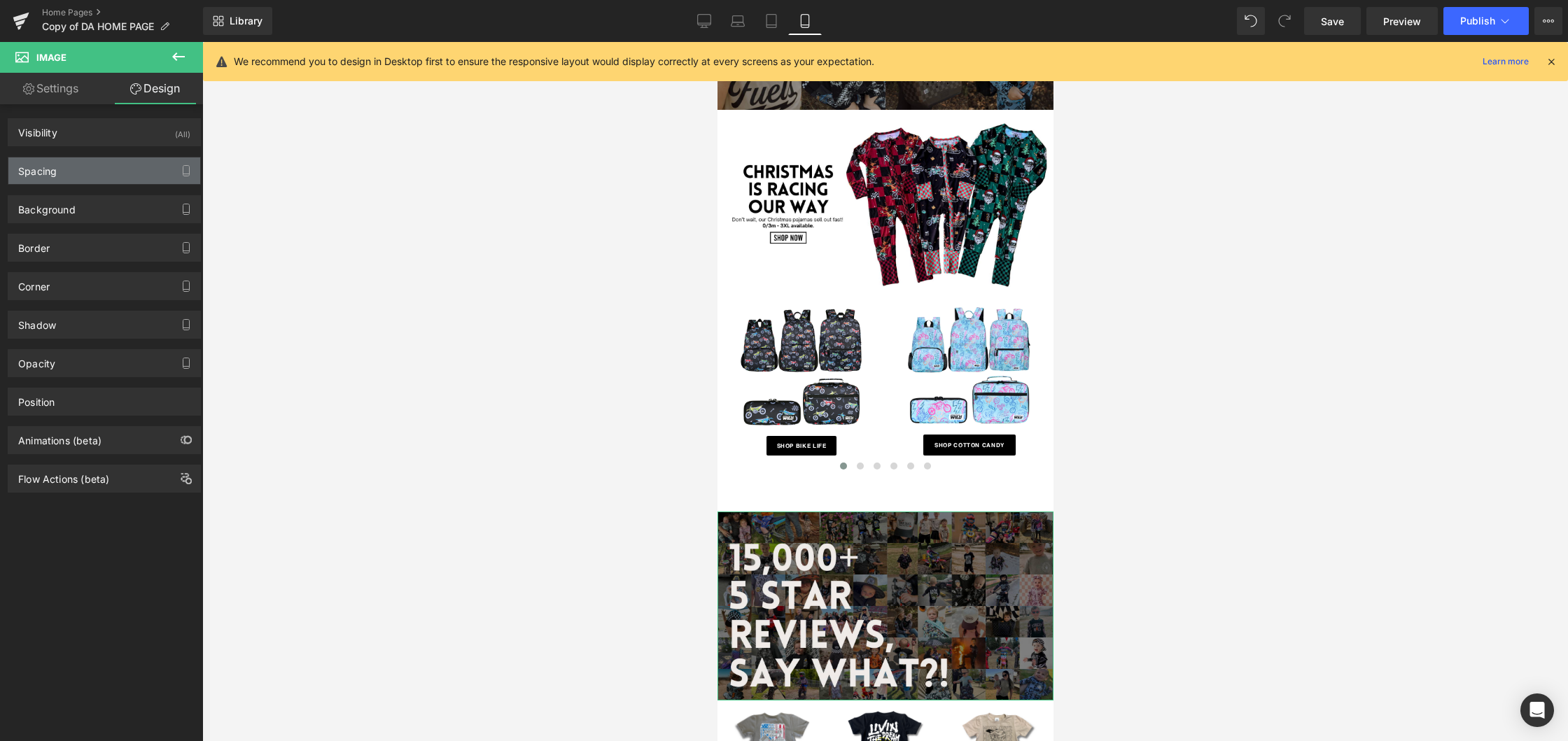
click at [107, 171] on div "Spacing" at bounding box center [104, 170] width 192 height 26
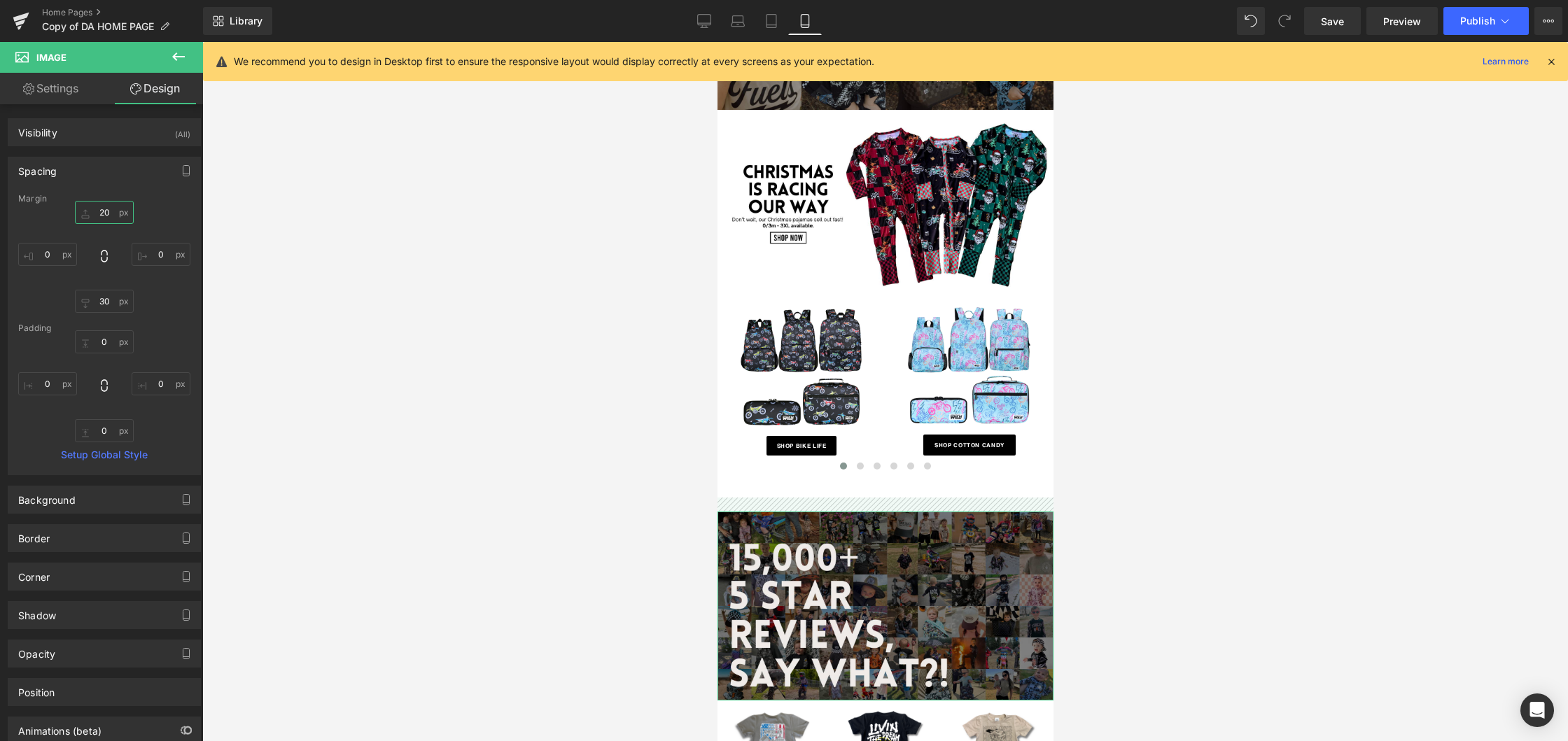
click at [107, 217] on input "text" at bounding box center [104, 212] width 59 height 23
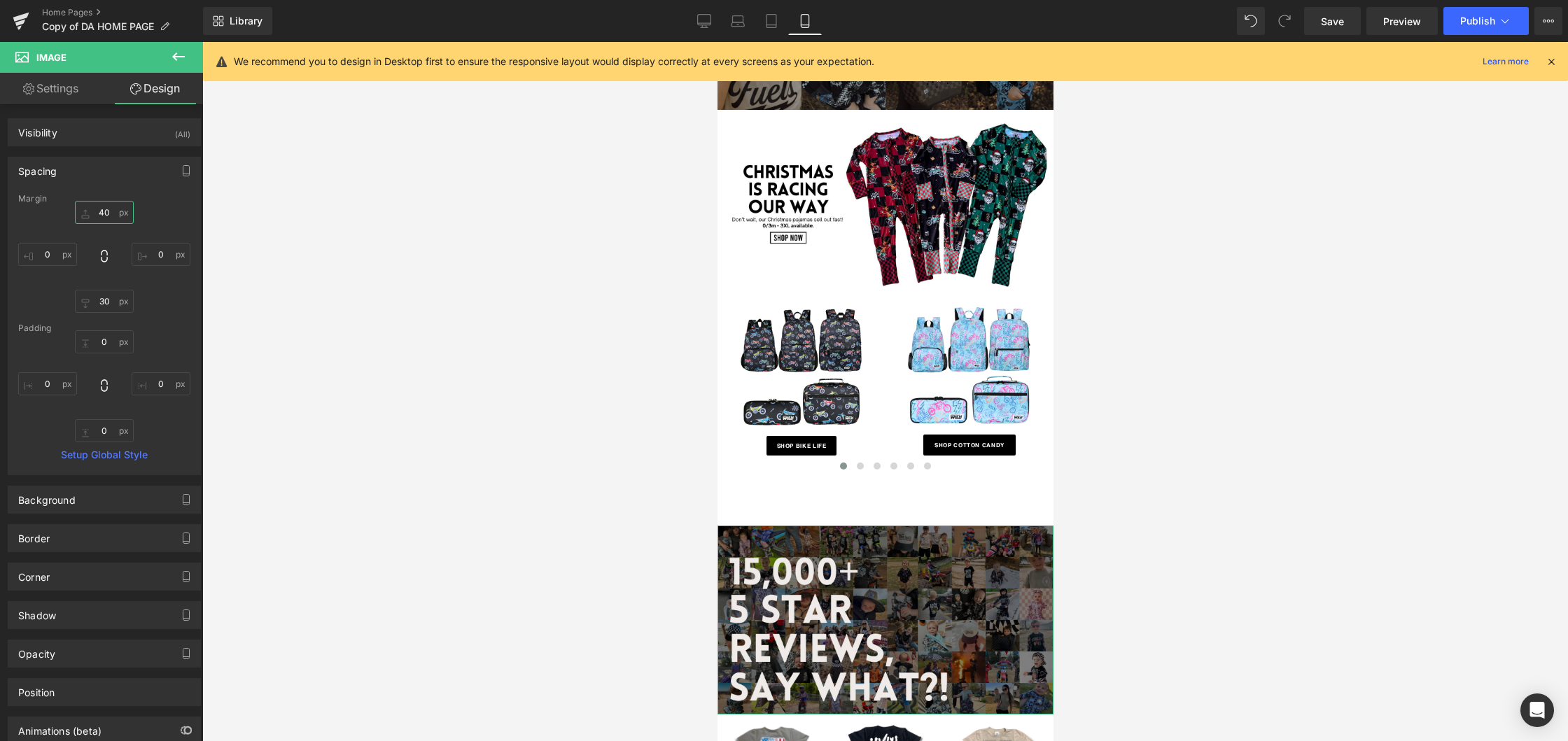
type input "4"
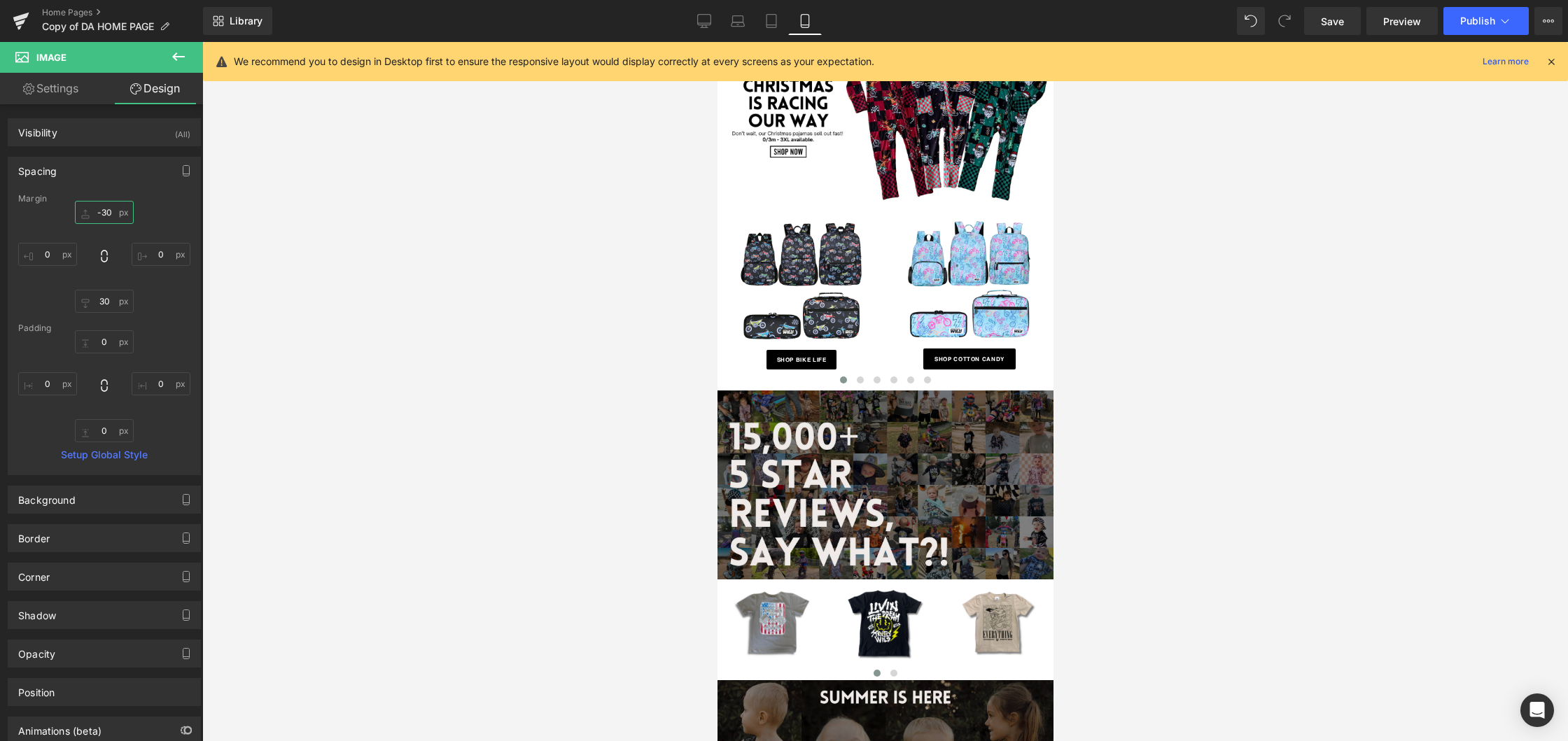
scroll to position [0, 0]
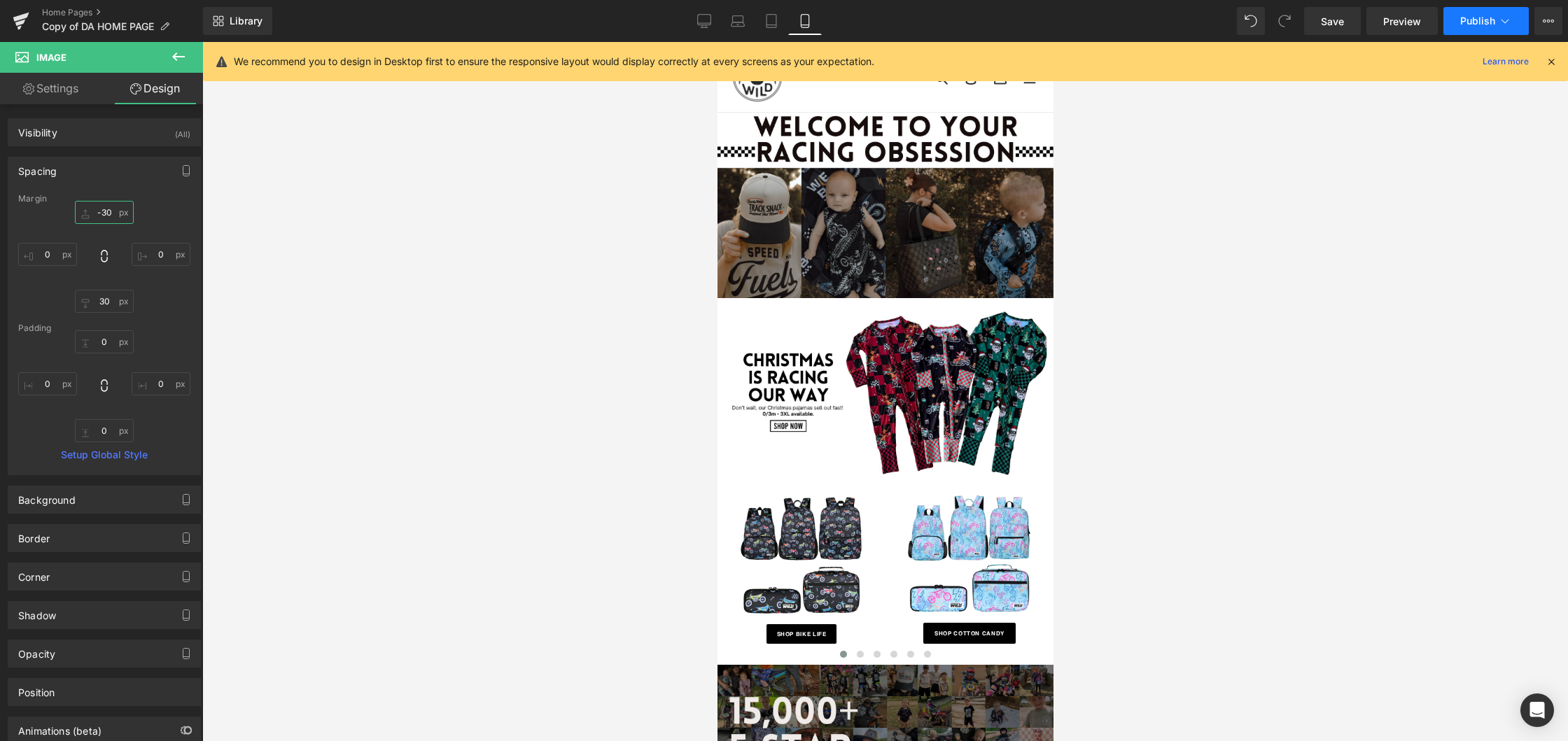
type input "-30"
click at [1477, 29] on button "Publish" at bounding box center [1485, 21] width 85 height 28
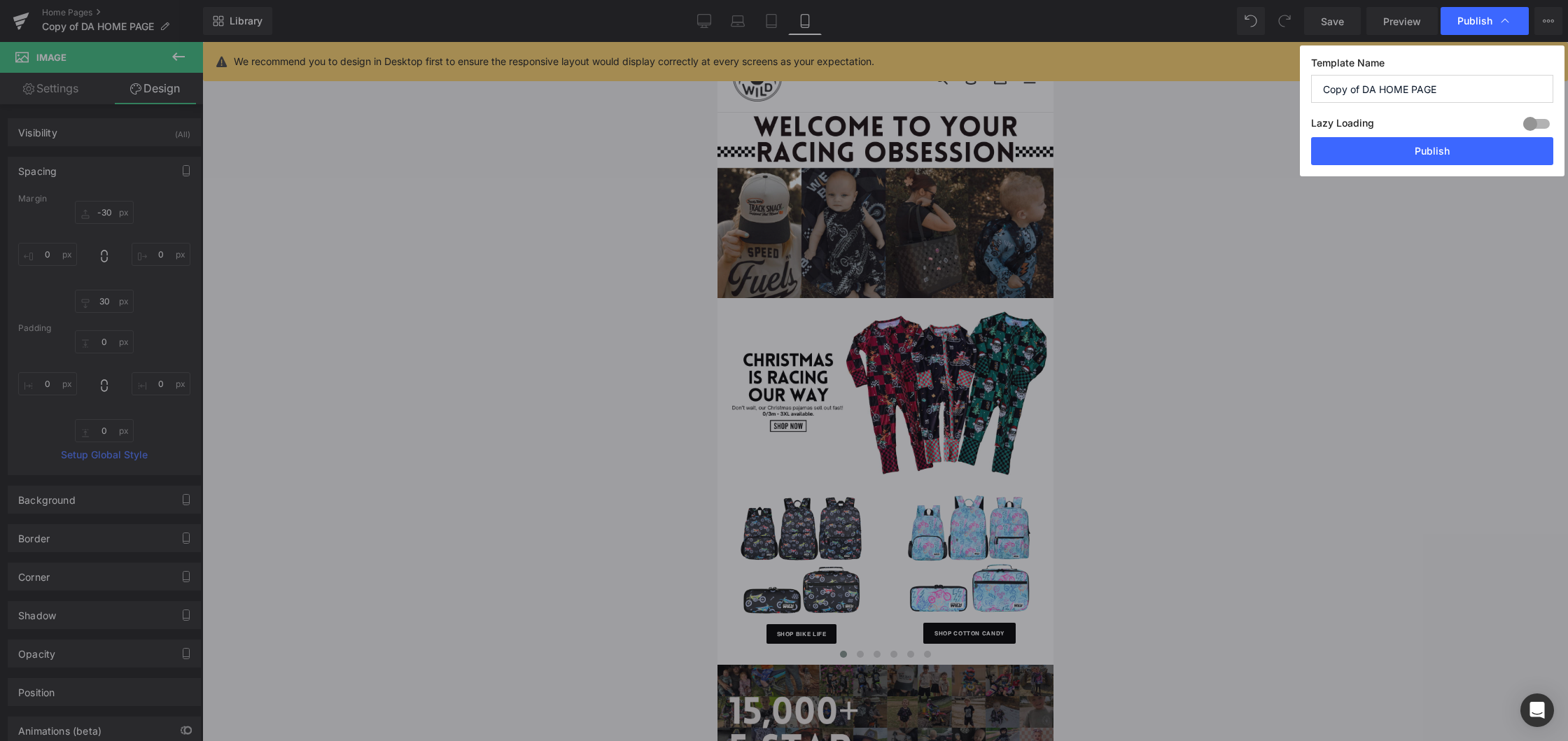
click at [1424, 166] on div "Template Name Copy of DA HOME PAGE Lazy Loading Build Upgrade plan to unlock La…" at bounding box center [1432, 111] width 264 height 131
click at [1430, 159] on button "Publish" at bounding box center [1432, 150] width 242 height 28
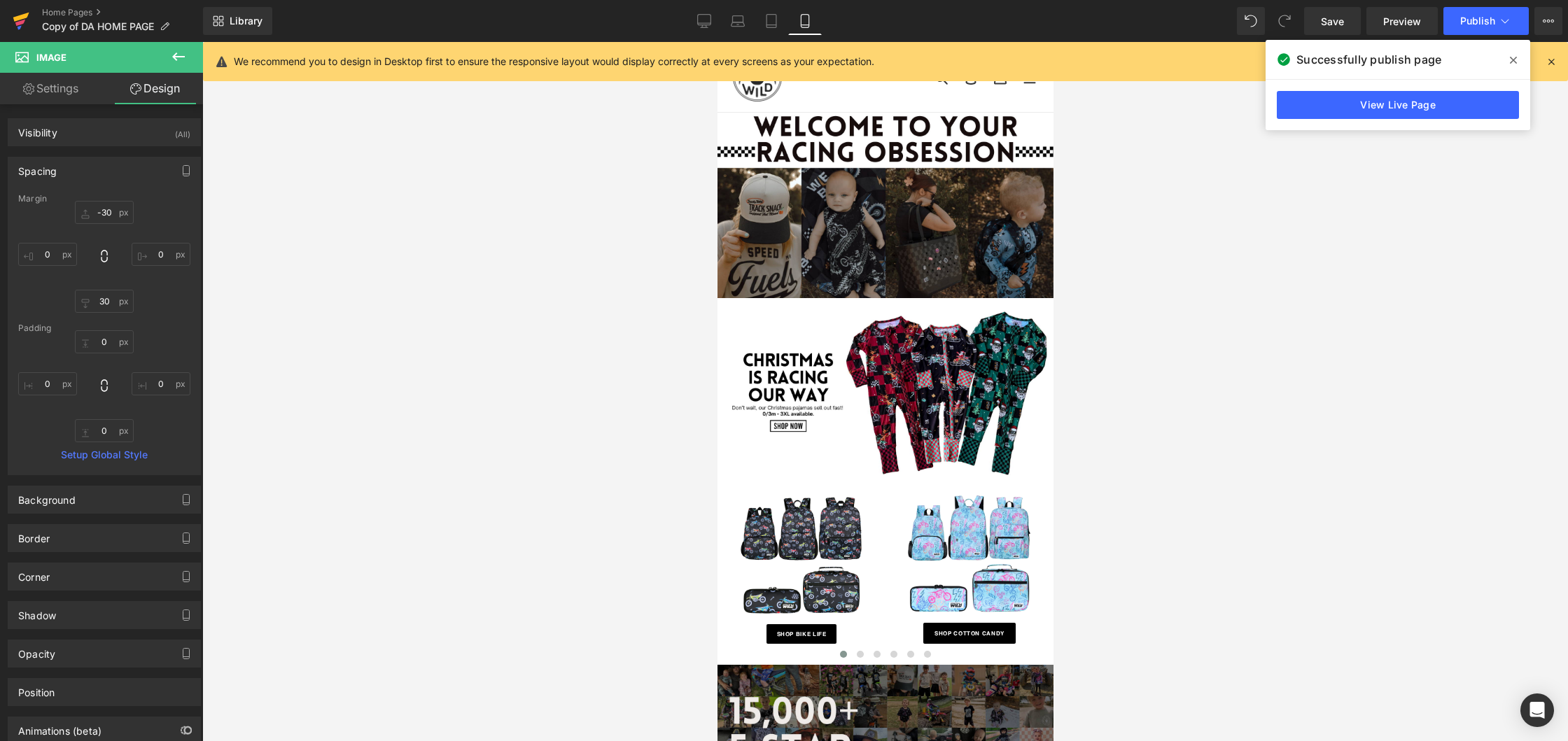
click at [24, 18] on icon at bounding box center [21, 21] width 17 height 35
